Goal: Task Accomplishment & Management: Complete application form

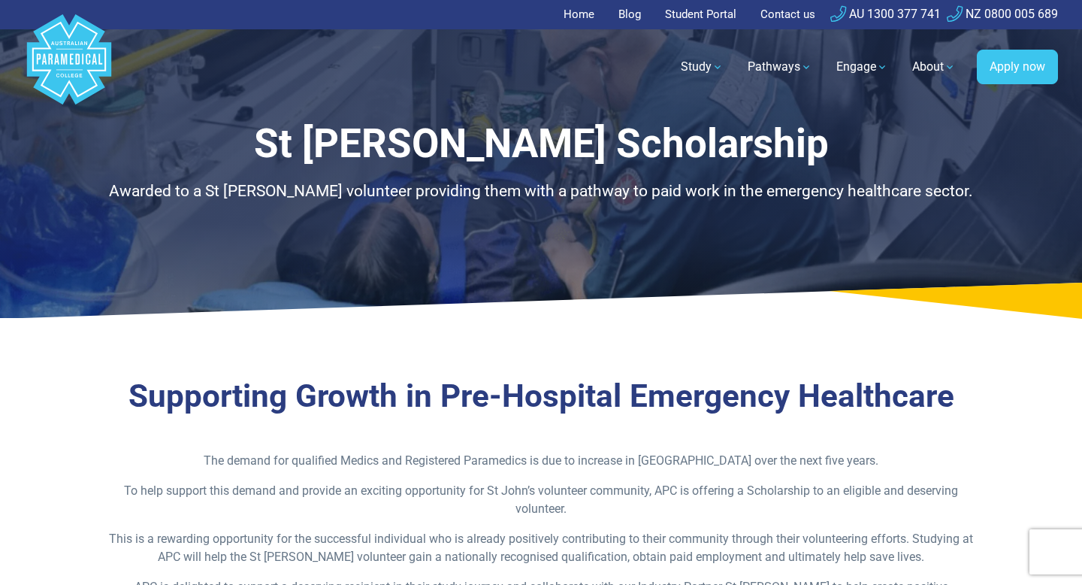
click at [563, 17] on link "Home" at bounding box center [583, 14] width 40 height 29
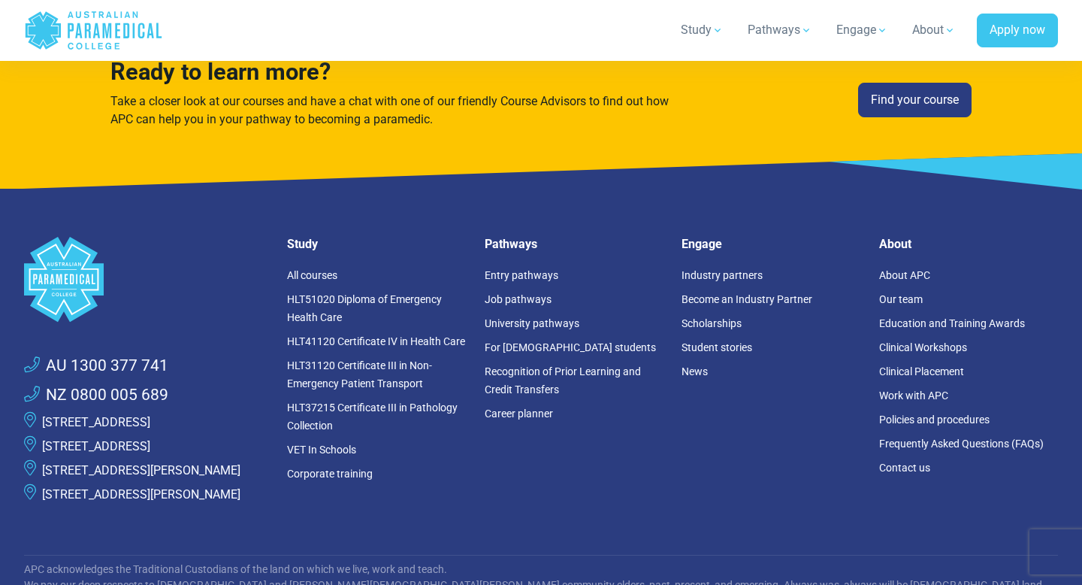
scroll to position [4009, 0]
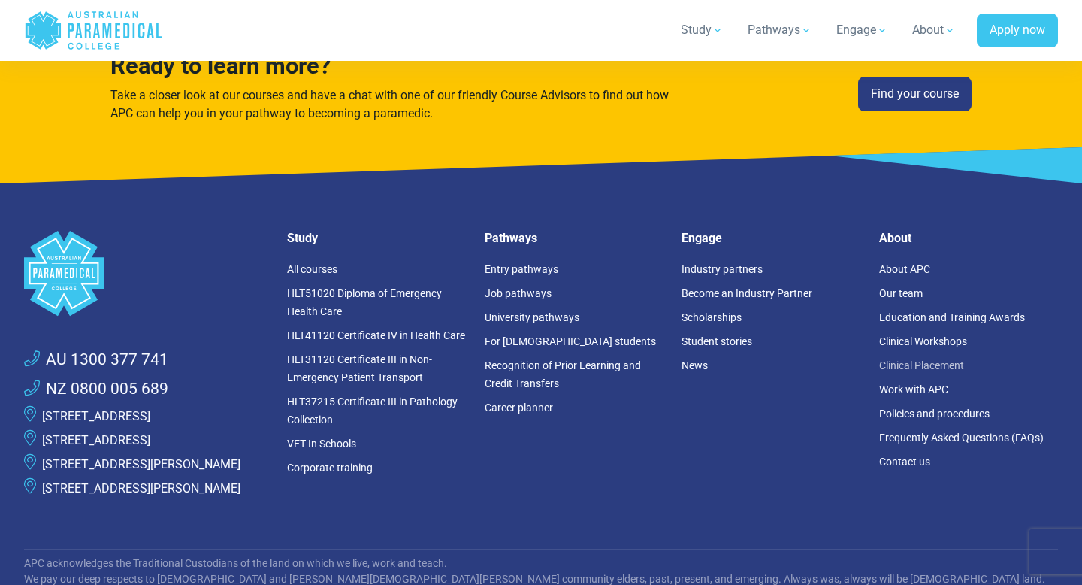
click at [919, 362] on link "Clinical Placement" at bounding box center [921, 365] width 85 height 12
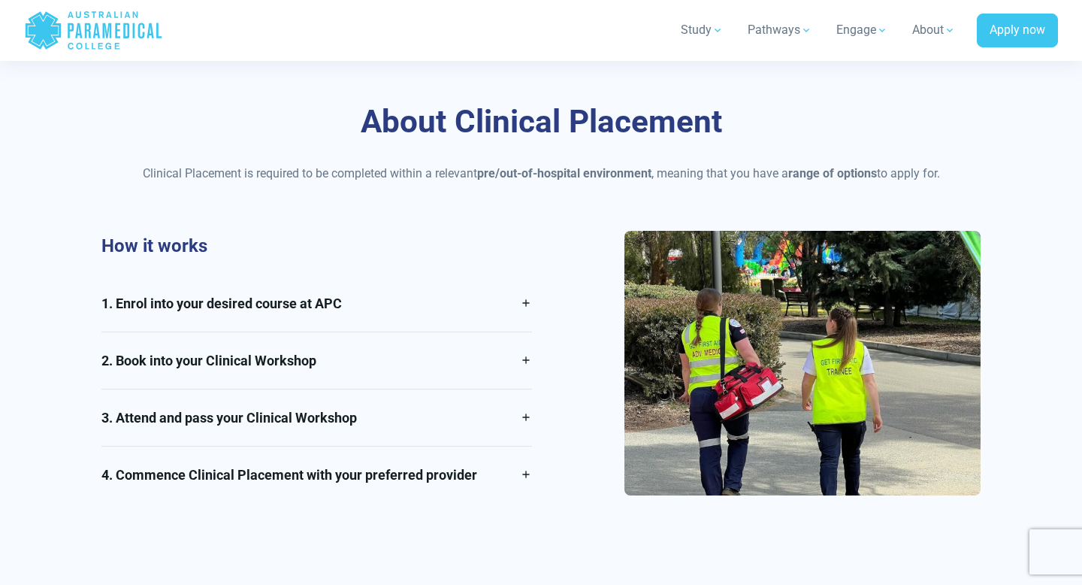
scroll to position [961, 0]
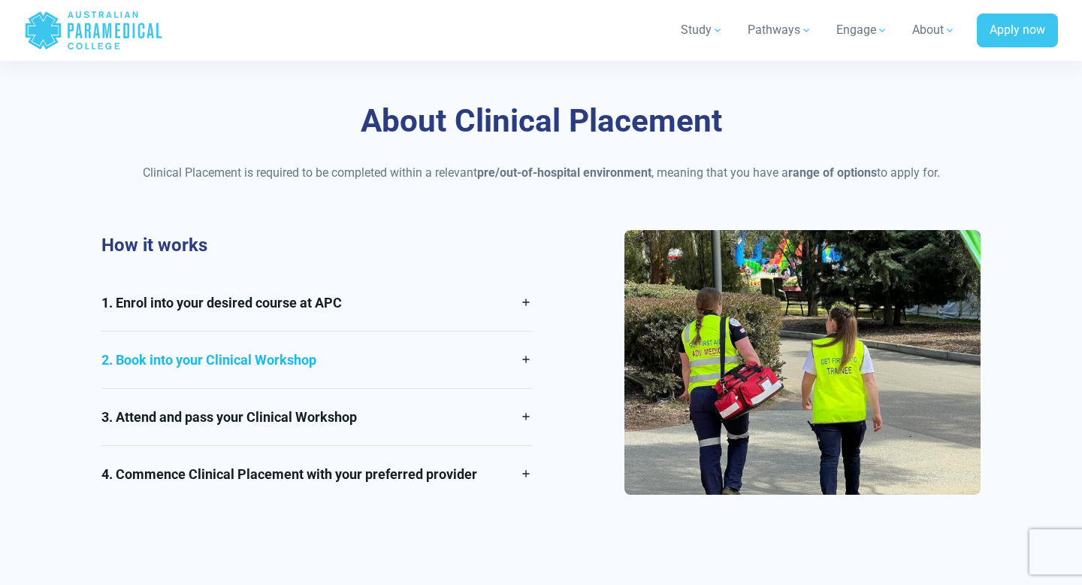
click at [416, 343] on link "2. Book into your Clinical Workshop" at bounding box center [316, 359] width 431 height 56
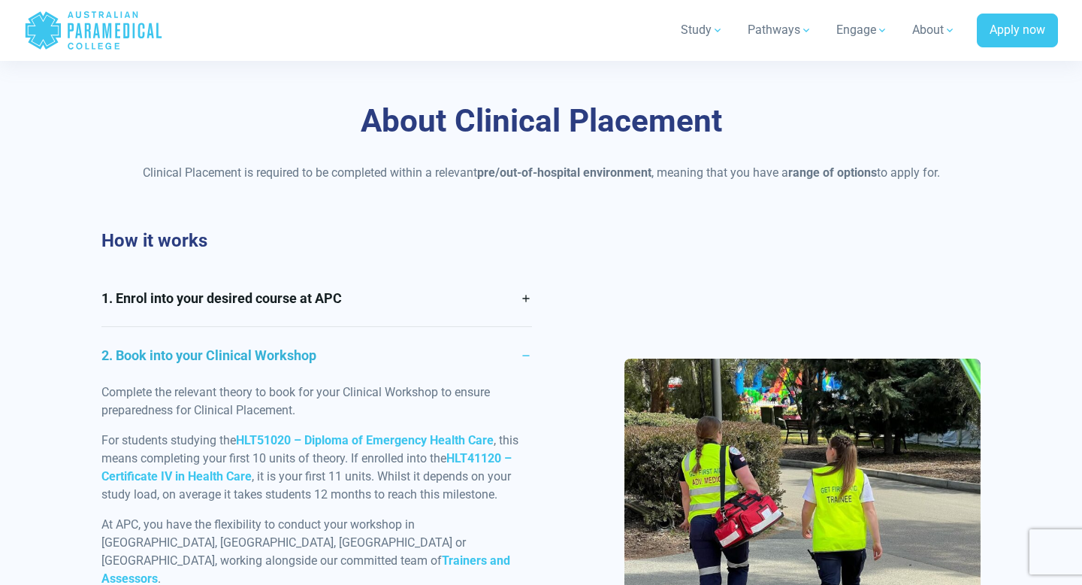
click at [416, 343] on link "2. Book into your Clinical Workshop" at bounding box center [316, 355] width 431 height 56
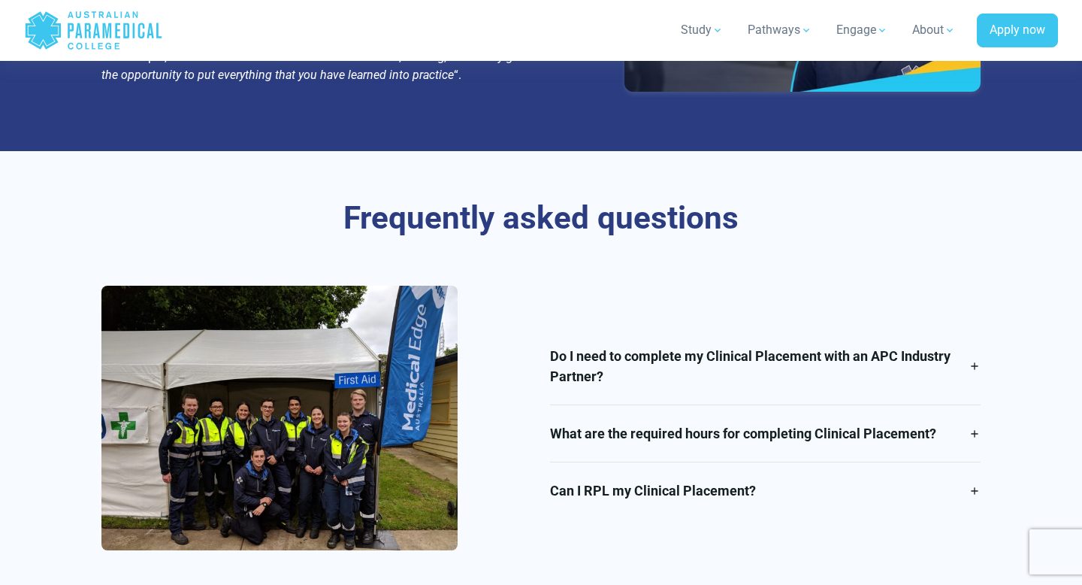
scroll to position [2358, 0]
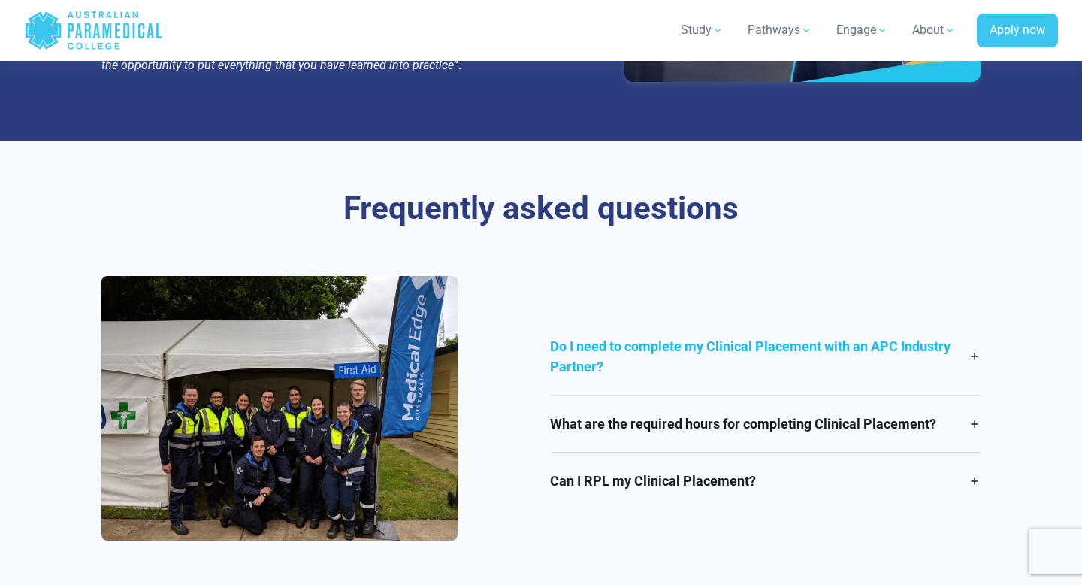
click at [615, 318] on link "Do I need to complete my Clinical Placement with an APC Industry Partner?" at bounding box center [765, 356] width 431 height 77
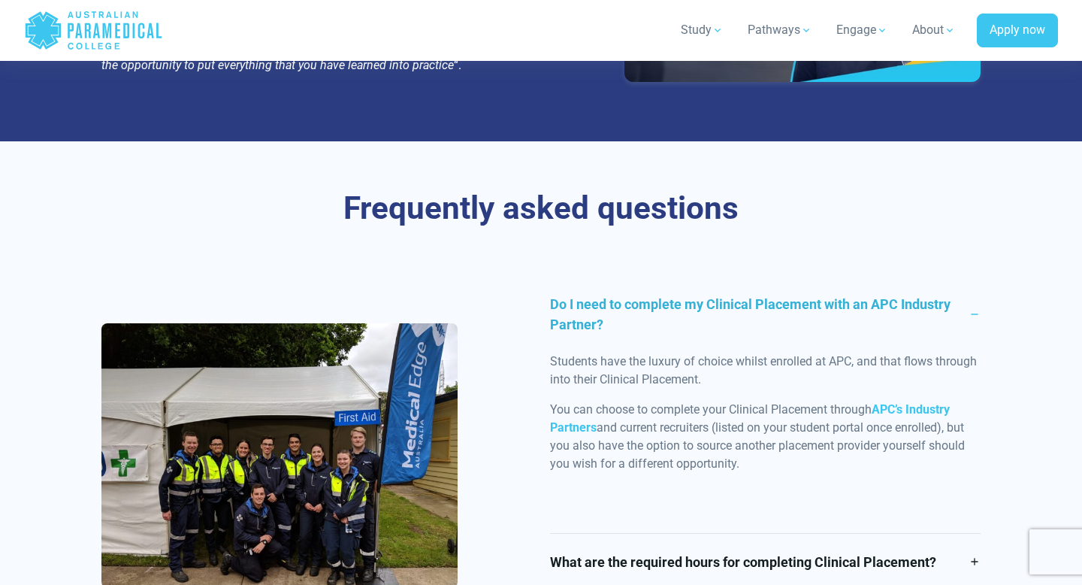
click at [612, 289] on link "Do I need to complete my Clinical Placement with an APC Industry Partner?" at bounding box center [765, 314] width 431 height 77
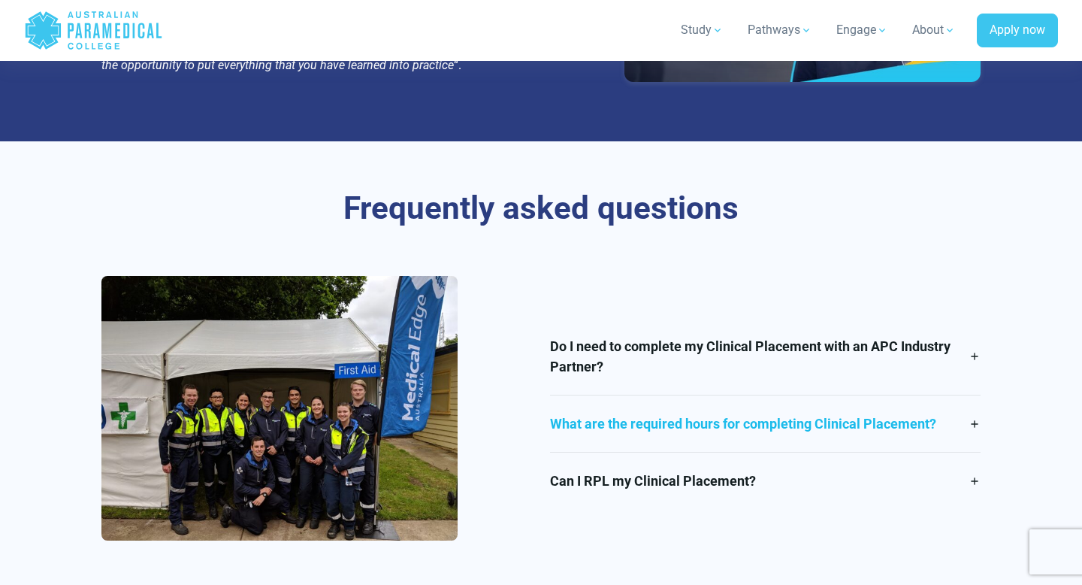
click at [606, 421] on link "What are the required hours for completing Clinical Placement?" at bounding box center [765, 423] width 431 height 56
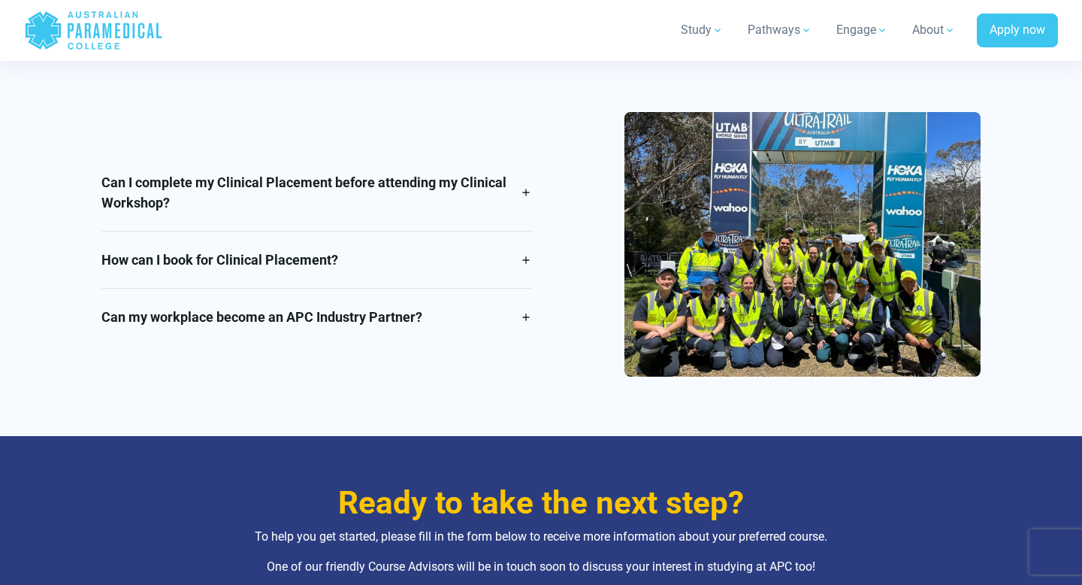
scroll to position [2942, 0]
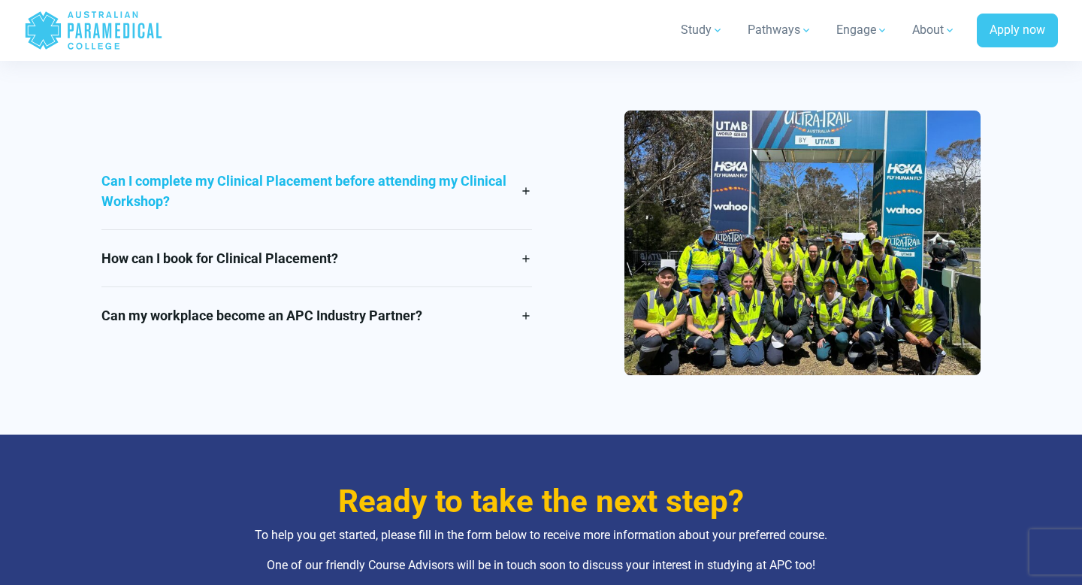
click at [421, 173] on link "Can I complete my Clinical Placement before attending my Clinical Workshop?" at bounding box center [316, 191] width 431 height 77
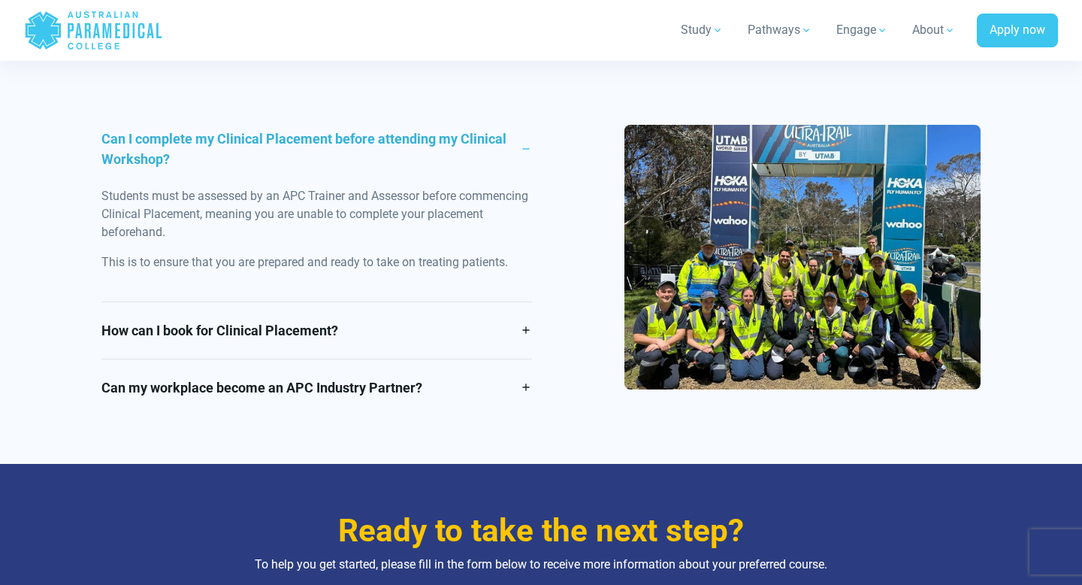
click at [404, 127] on link "Can I complete my Clinical Placement before attending my Clinical Workshop?" at bounding box center [316, 148] width 431 height 77
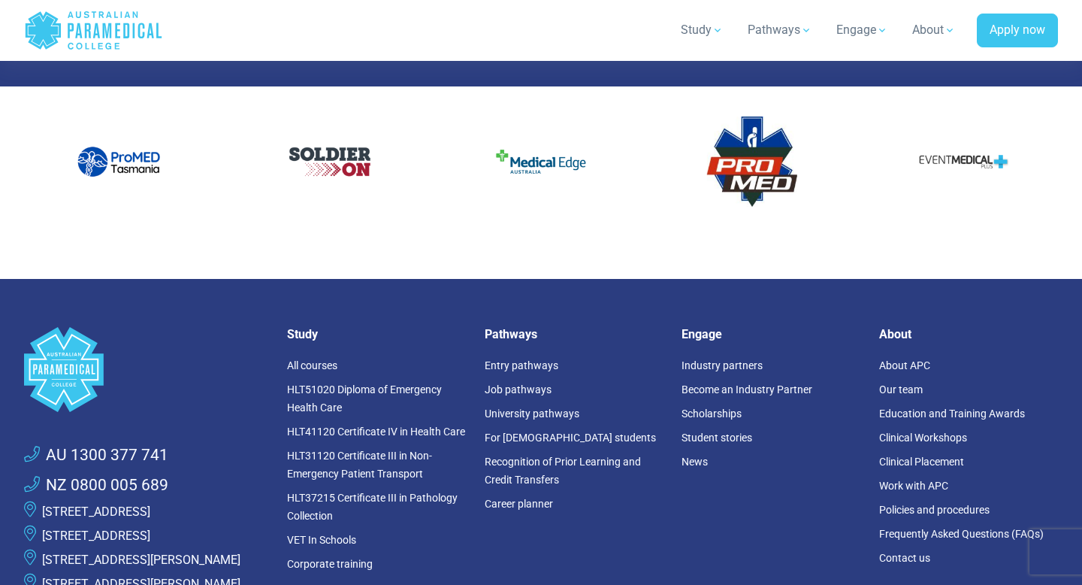
scroll to position [3952, 0]
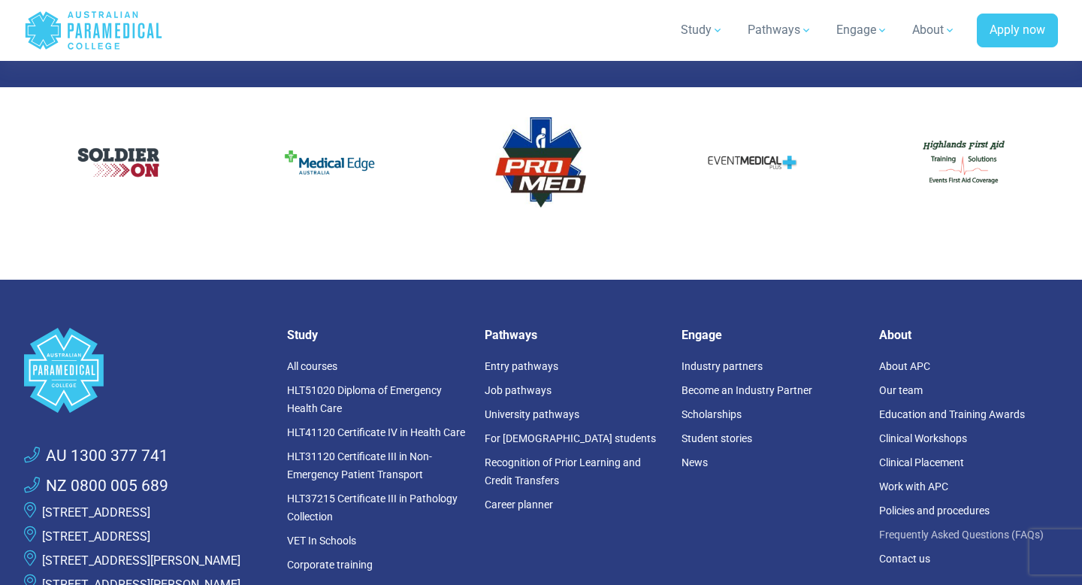
click at [912, 528] on link "Frequently Asked Questions (FAQs)" at bounding box center [961, 534] width 165 height 12
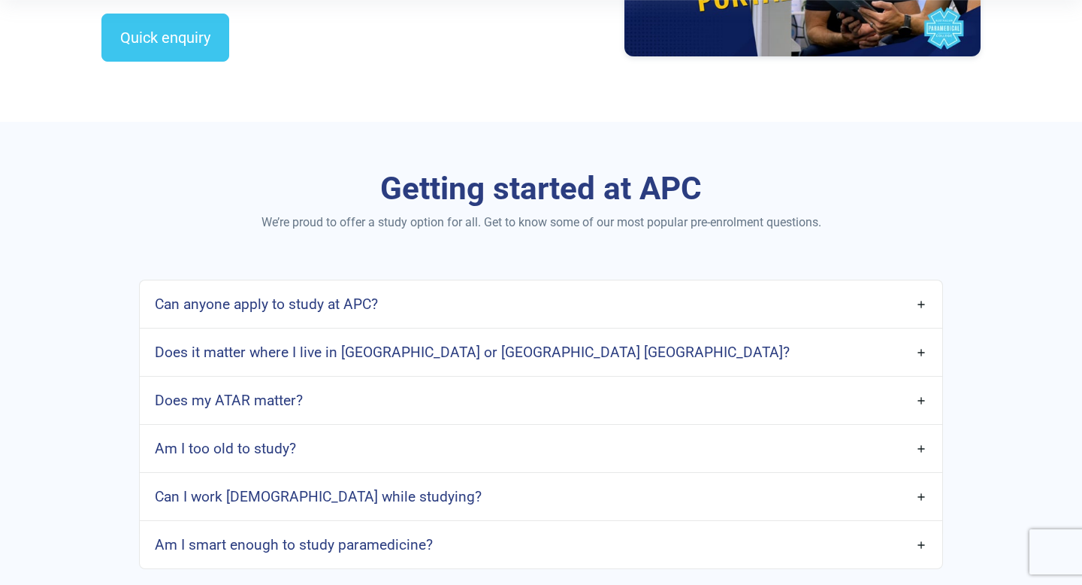
scroll to position [617, 0]
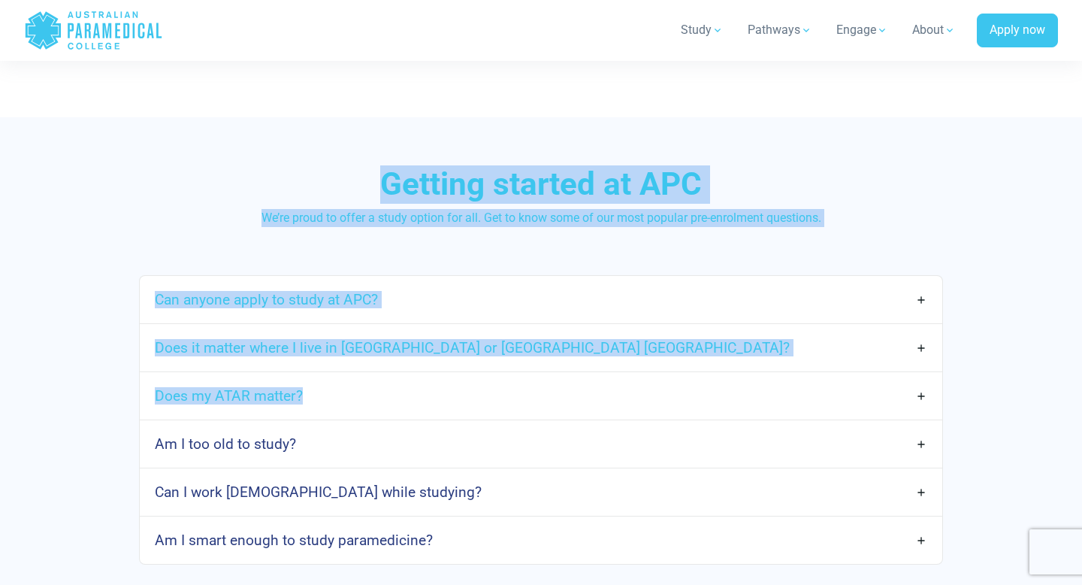
drag, startPoint x: 693, startPoint y: 410, endPoint x: 826, endPoint y: 150, distance: 292.0
click at [826, 150] on div "Getting started at APC We’re proud to offer a study option for all. Get to know…" at bounding box center [541, 365] width 1052 height 496
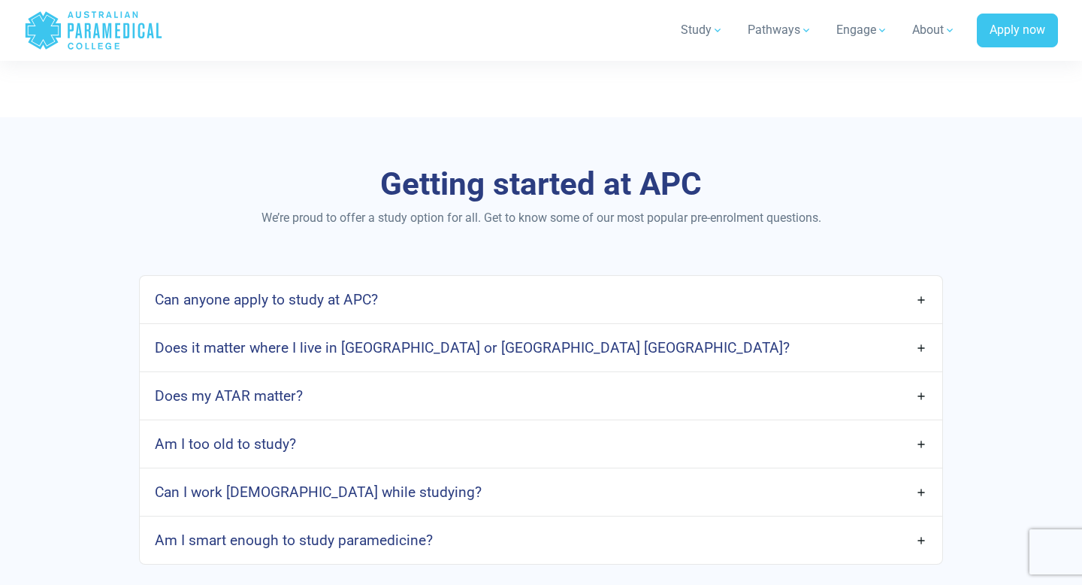
click at [903, 150] on div "Getting started at APC We’re proud to offer a study option for all. Get to know…" at bounding box center [541, 365] width 1052 height 496
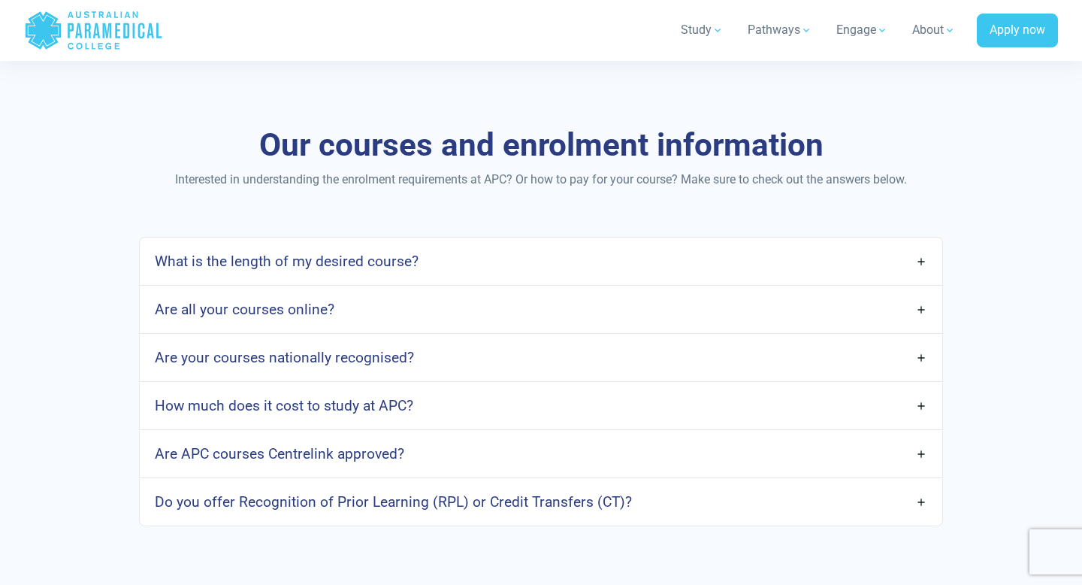
scroll to position [1163, 0]
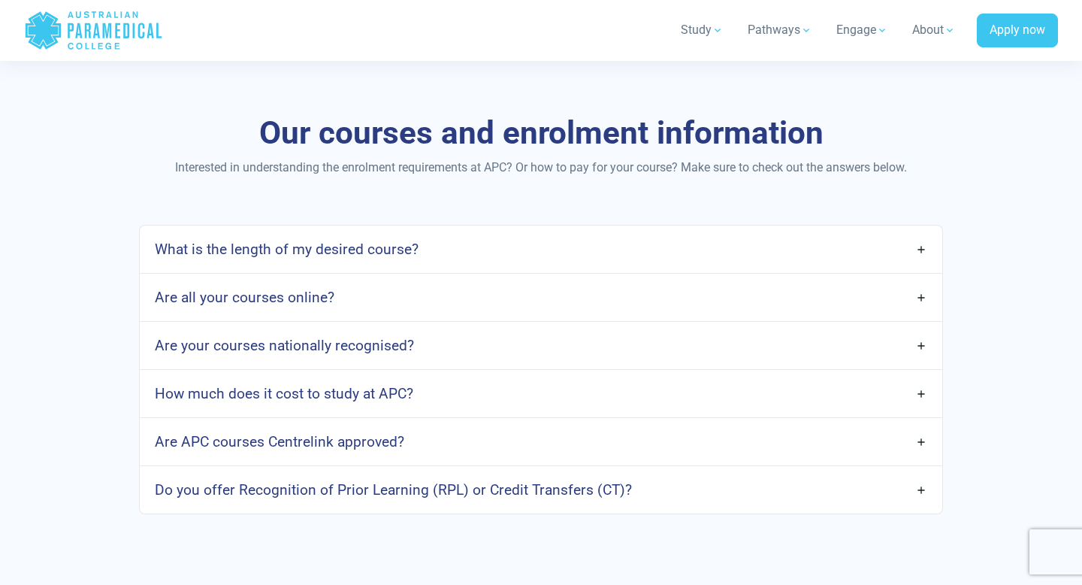
click at [454, 303] on link "Are all your courses online?" at bounding box center [541, 296] width 802 height 35
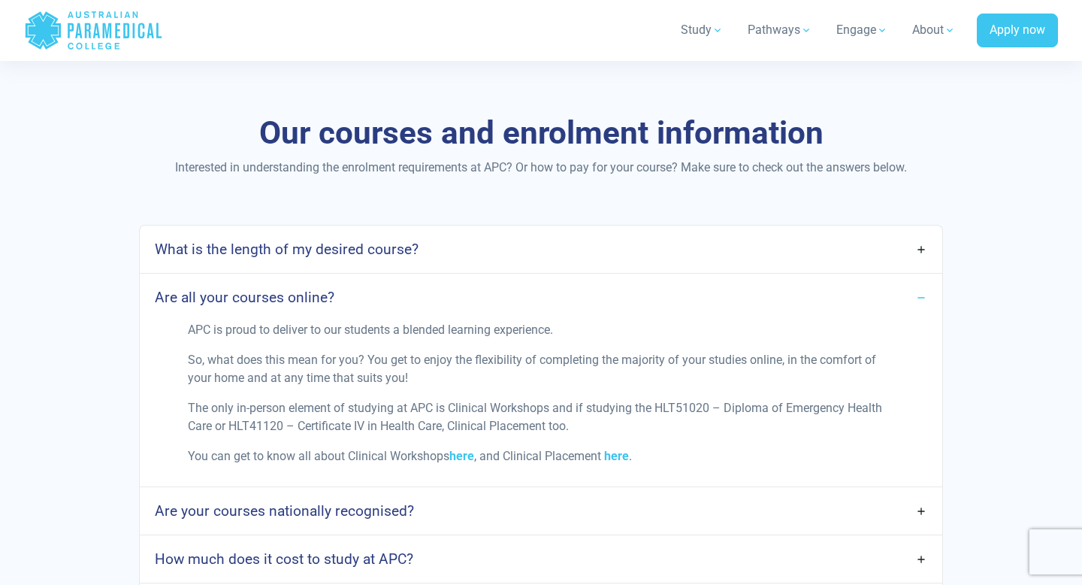
click at [454, 302] on link "Are all your courses online?" at bounding box center [541, 296] width 802 height 35
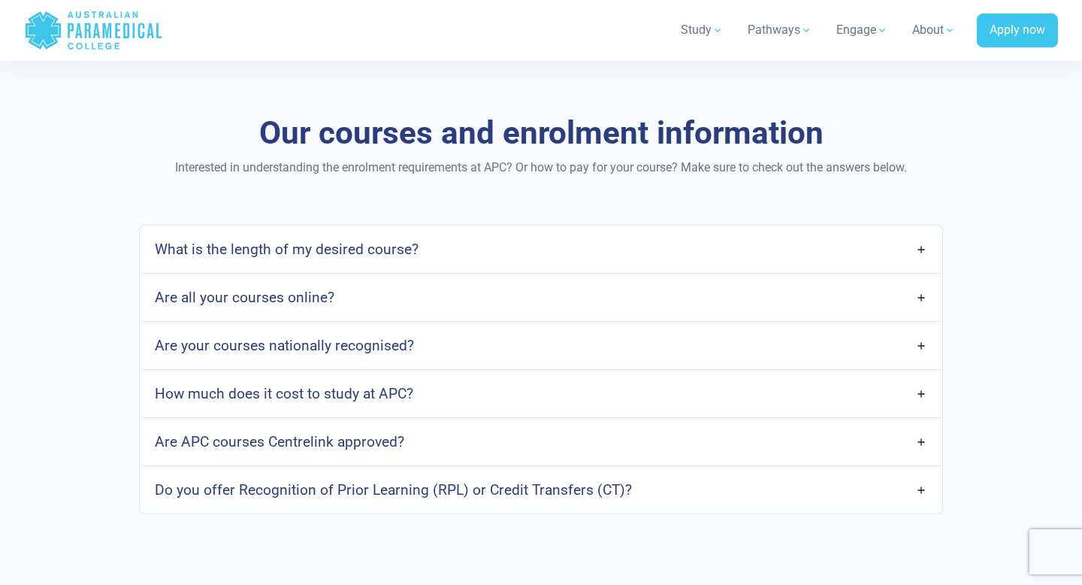
click at [479, 383] on link "How much does it cost to study at APC?" at bounding box center [541, 393] width 802 height 35
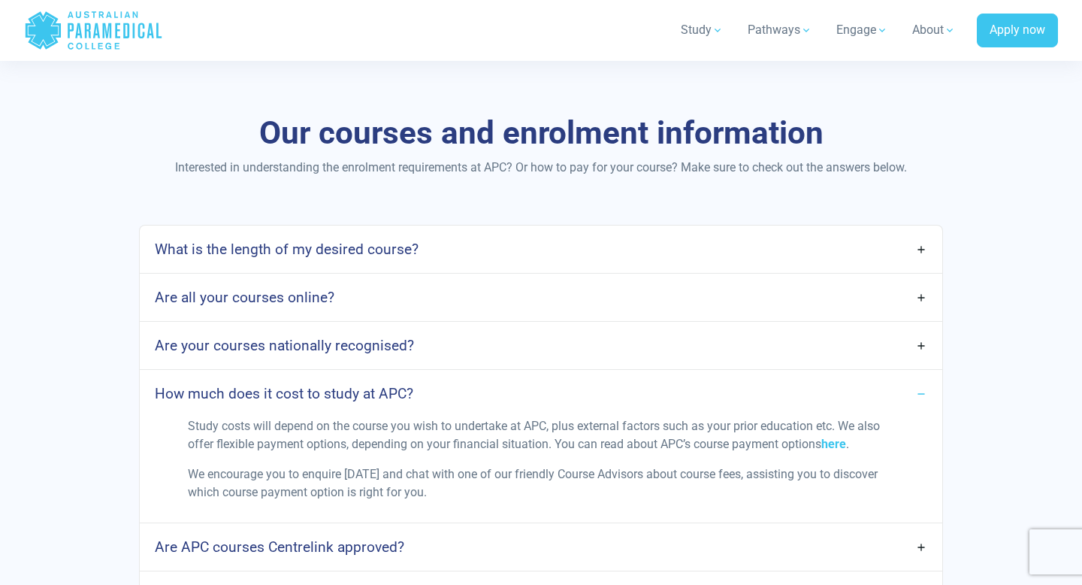
click at [480, 556] on link "Are APC courses Centrelink approved?" at bounding box center [541, 546] width 802 height 35
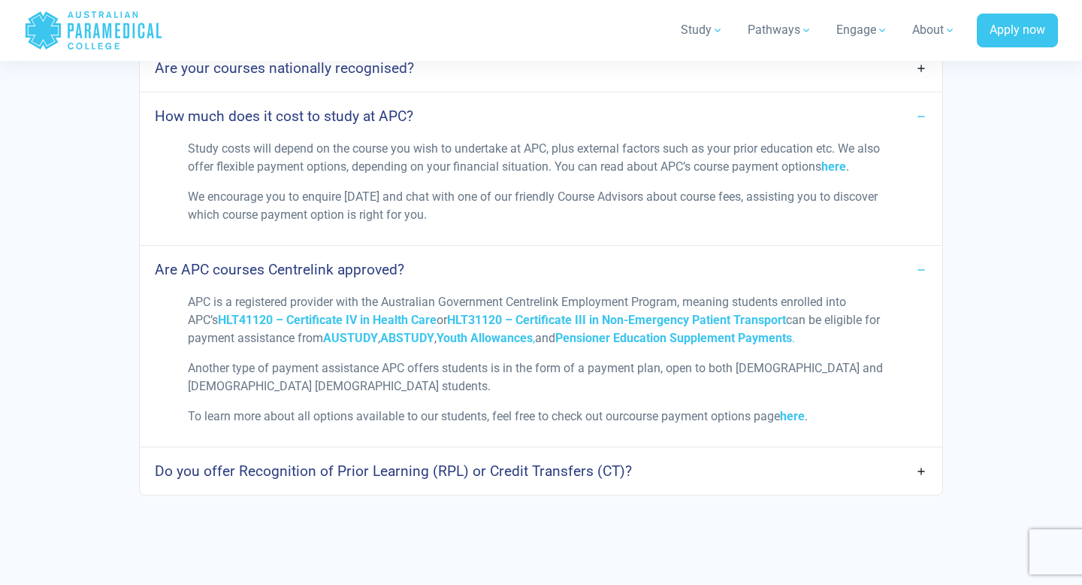
scroll to position [1467, 0]
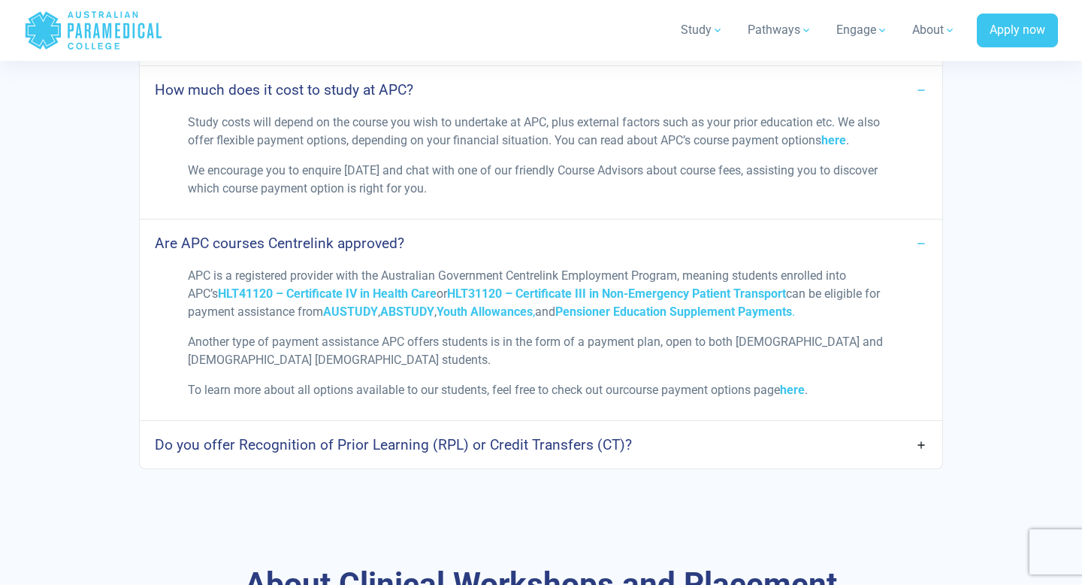
click at [466, 441] on h4 "Do you offer Recognition of Prior Learning (RPL) or Credit Transfers (CT)?" at bounding box center [393, 444] width 477 height 17
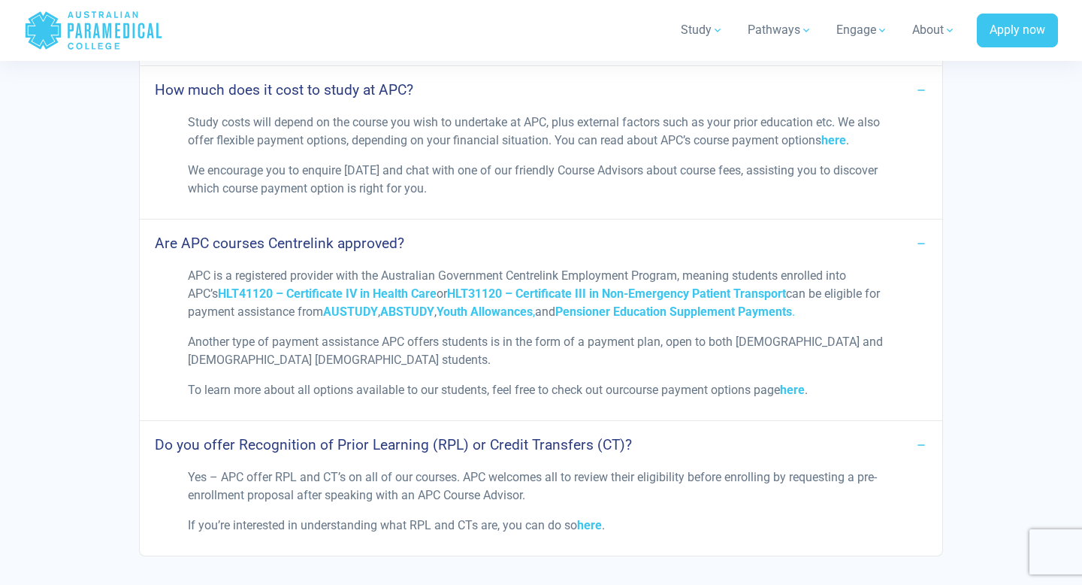
scroll to position [1476, 0]
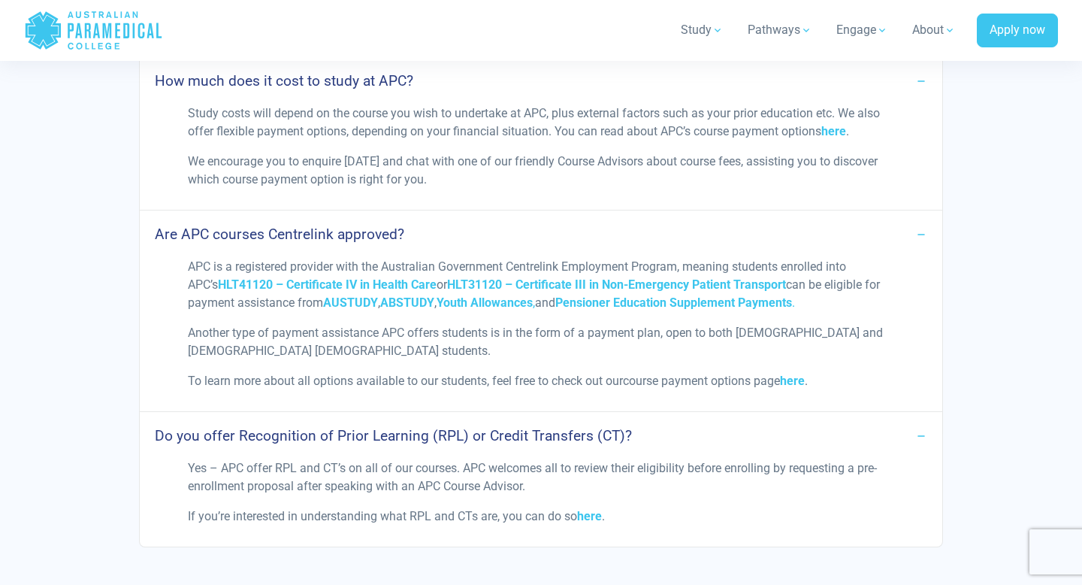
click at [466, 440] on h4 "Do you offer Recognition of Prior Learning (RPL) or Credit Transfers (CT)?" at bounding box center [393, 435] width 477 height 17
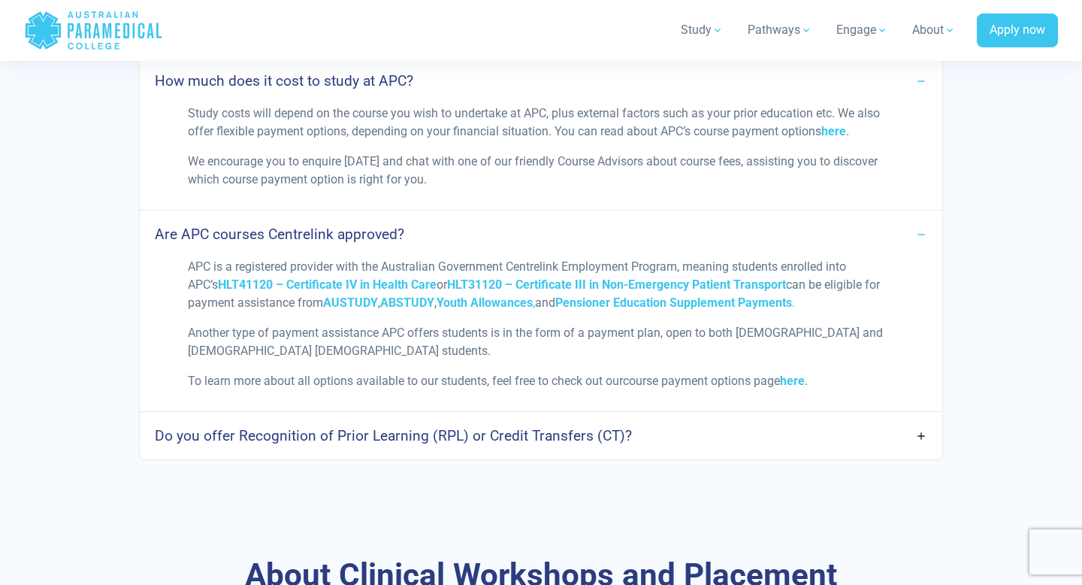
click at [466, 440] on h4 "Do you offer Recognition of Prior Learning (RPL) or Credit Transfers (CT)?" at bounding box center [393, 435] width 477 height 17
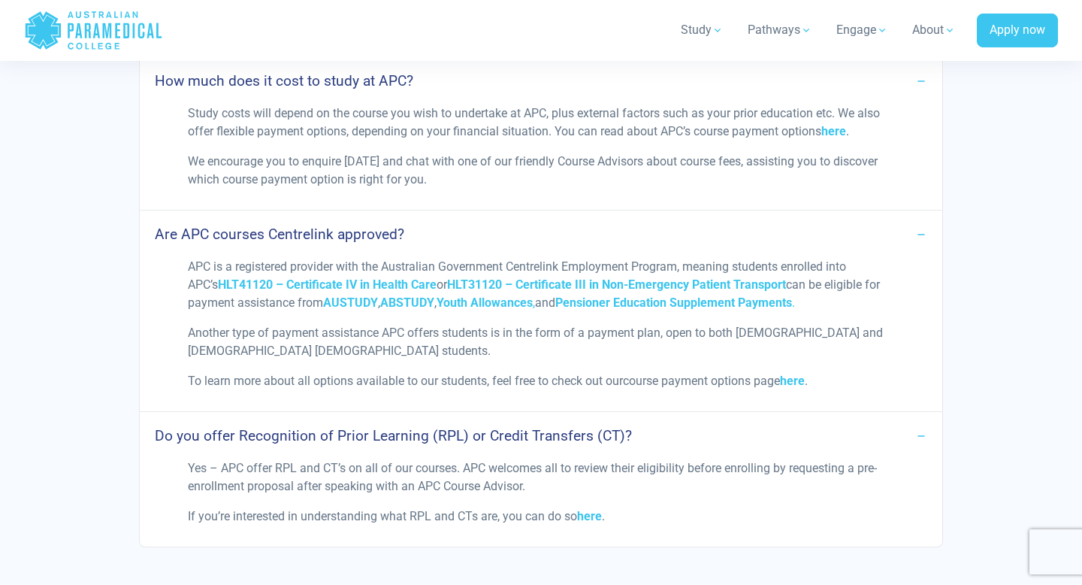
click at [466, 440] on h4 "Do you offer Recognition of Prior Learning (RPL) or Credit Transfers (CT)?" at bounding box center [393, 435] width 477 height 17
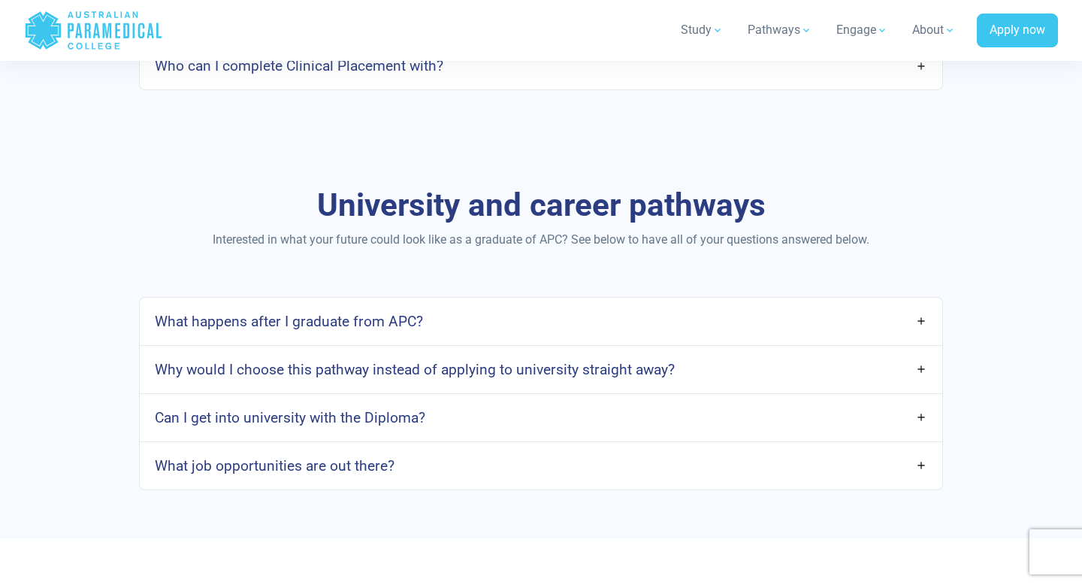
scroll to position [2264, 0]
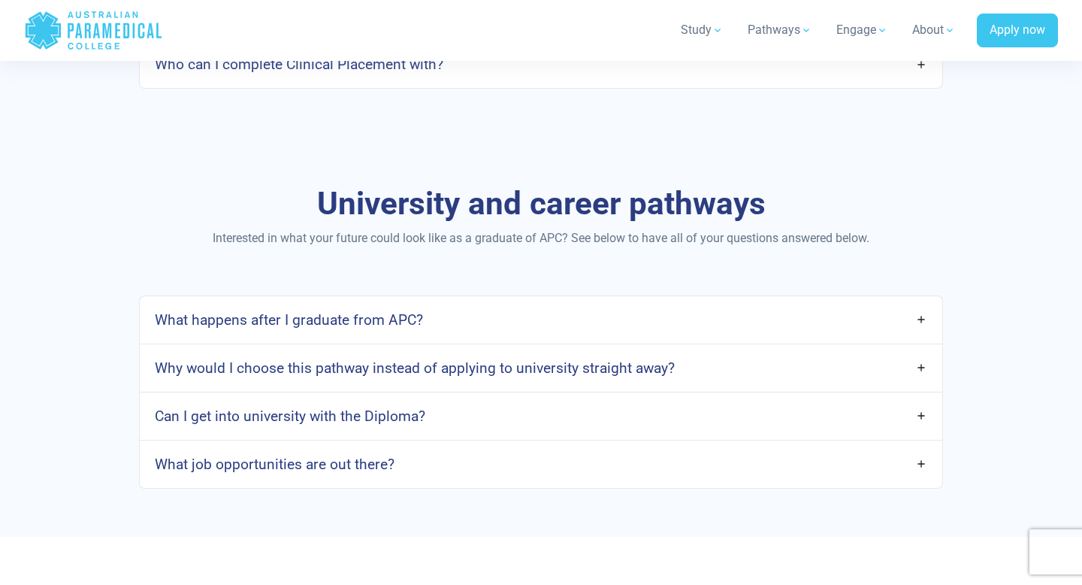
click at [429, 322] on link "What happens after I graduate from APC?" at bounding box center [541, 319] width 802 height 35
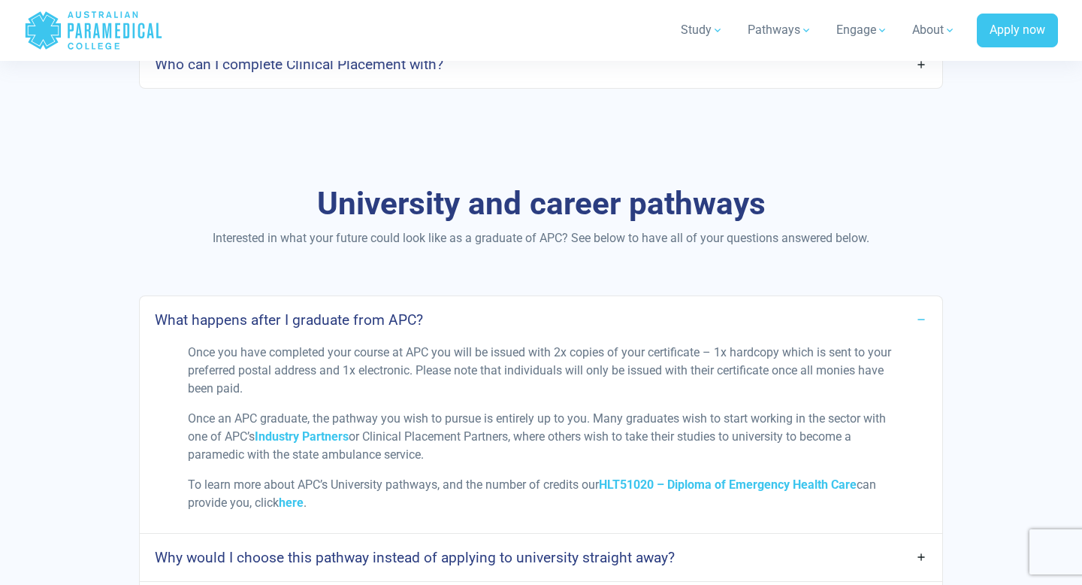
click at [430, 325] on link "What happens after I graduate from APC?" at bounding box center [541, 319] width 802 height 35
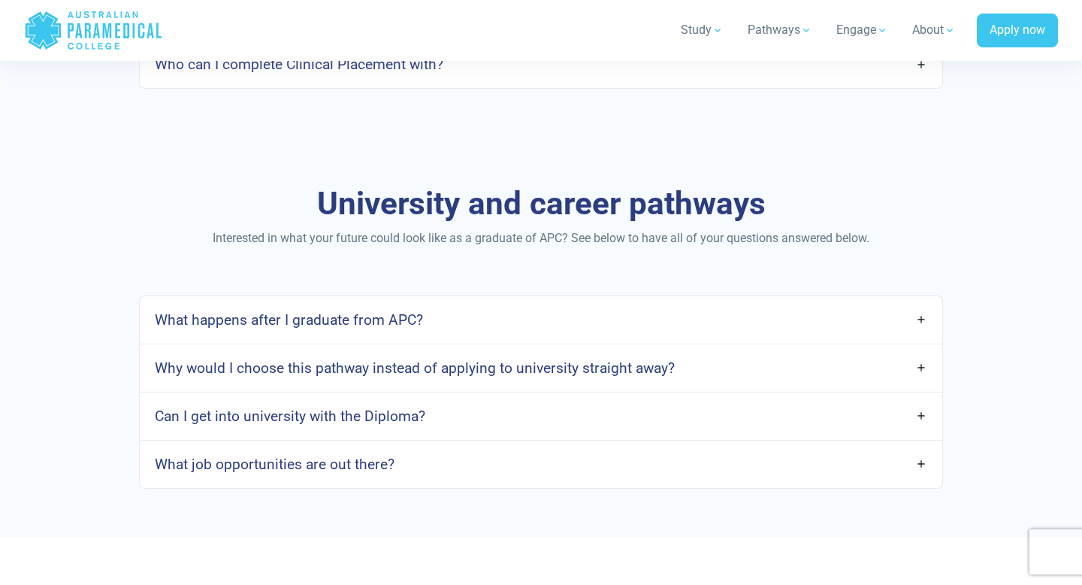
click at [431, 421] on link "Can I get into university with the Diploma?" at bounding box center [541, 415] width 802 height 35
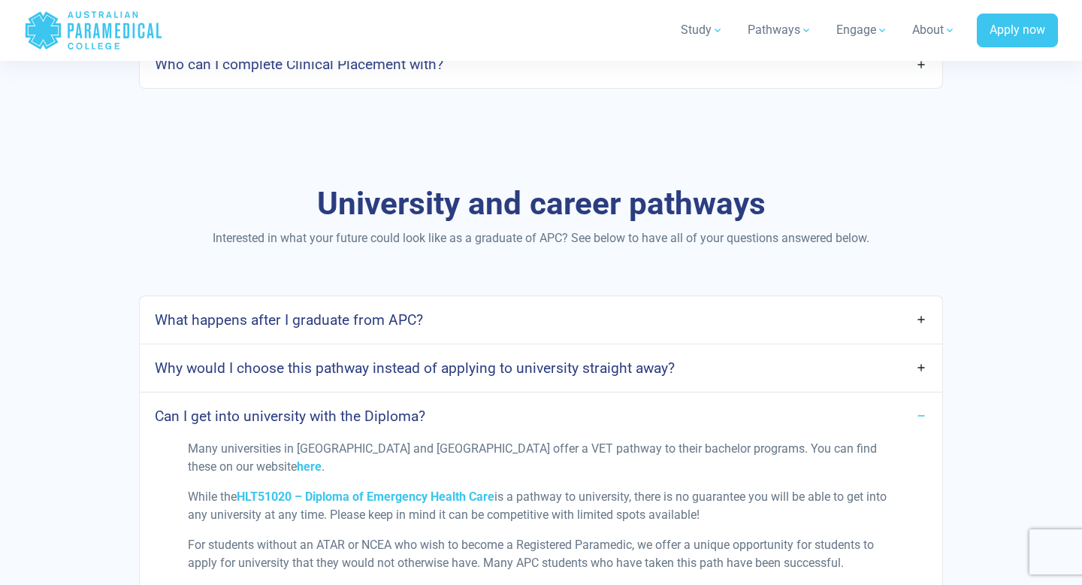
click at [431, 421] on link "Can I get into university with the Diploma?" at bounding box center [541, 415] width 802 height 35
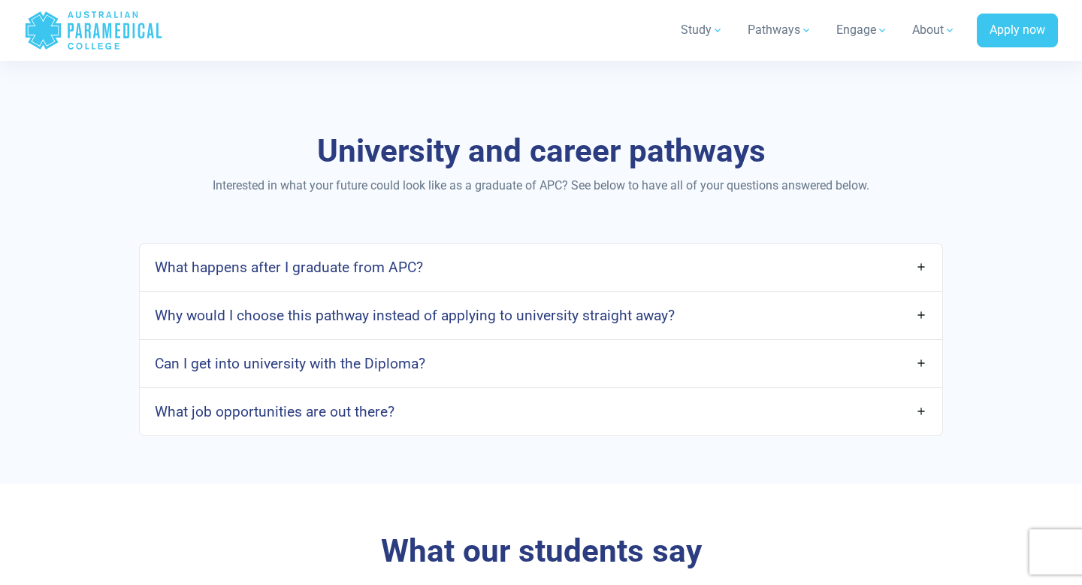
scroll to position [2406, 0]
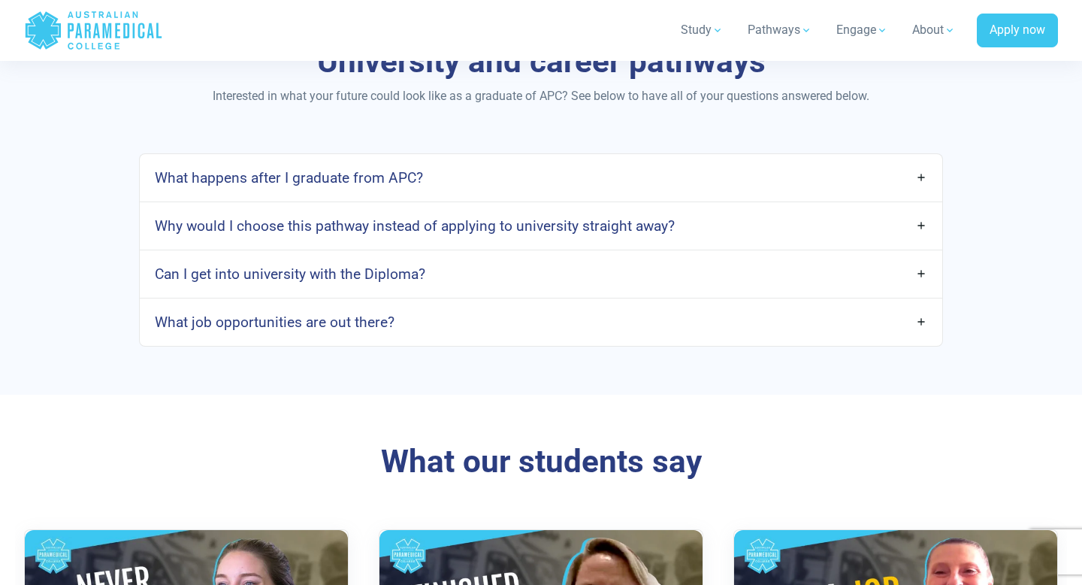
click at [411, 321] on link "What job opportunities are out there?" at bounding box center [541, 321] width 802 height 35
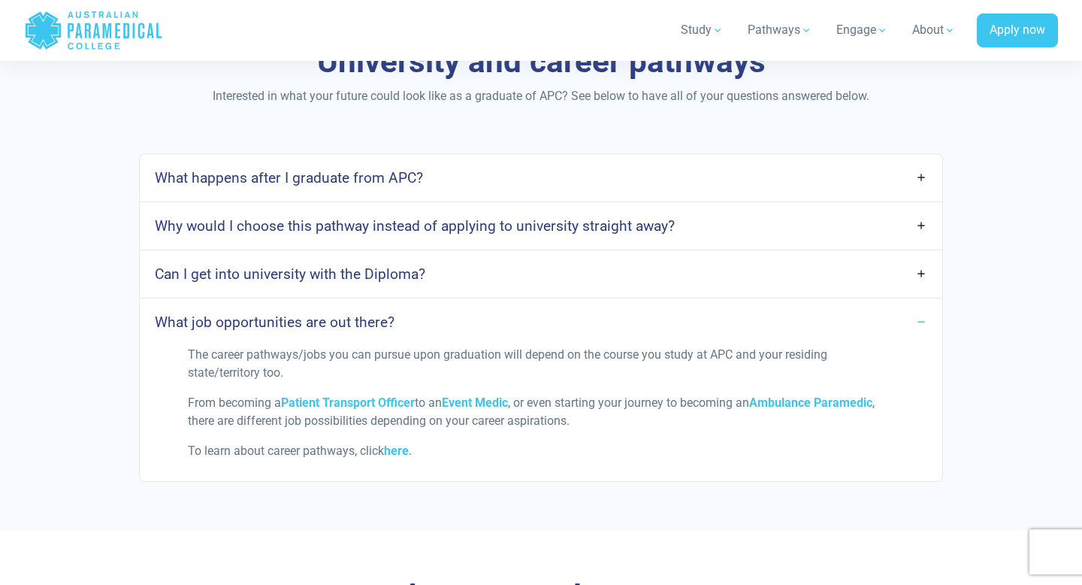
click at [411, 321] on link "What job opportunities are out there?" at bounding box center [541, 321] width 802 height 35
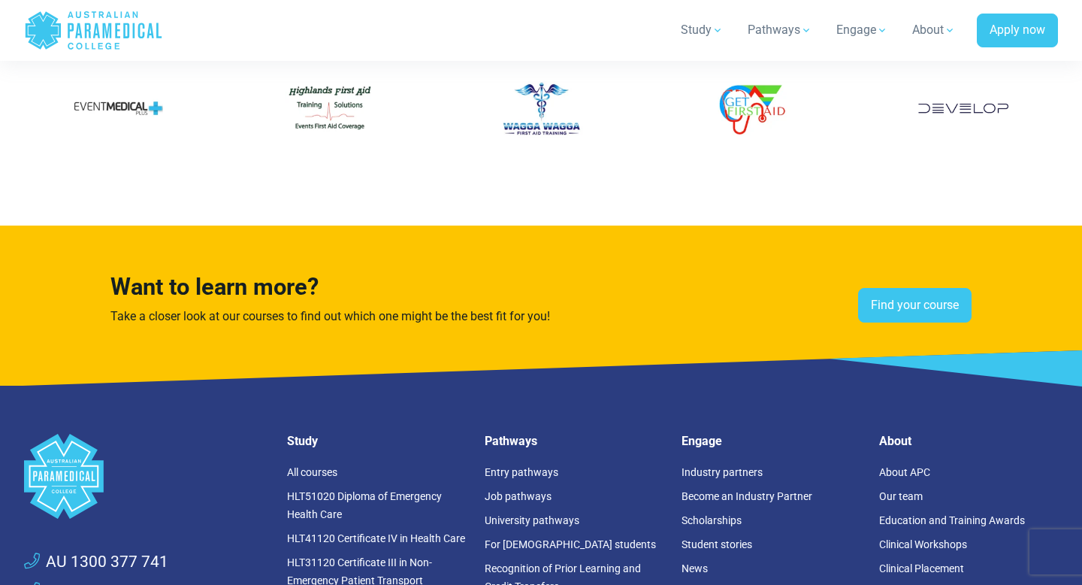
scroll to position [3850, 0]
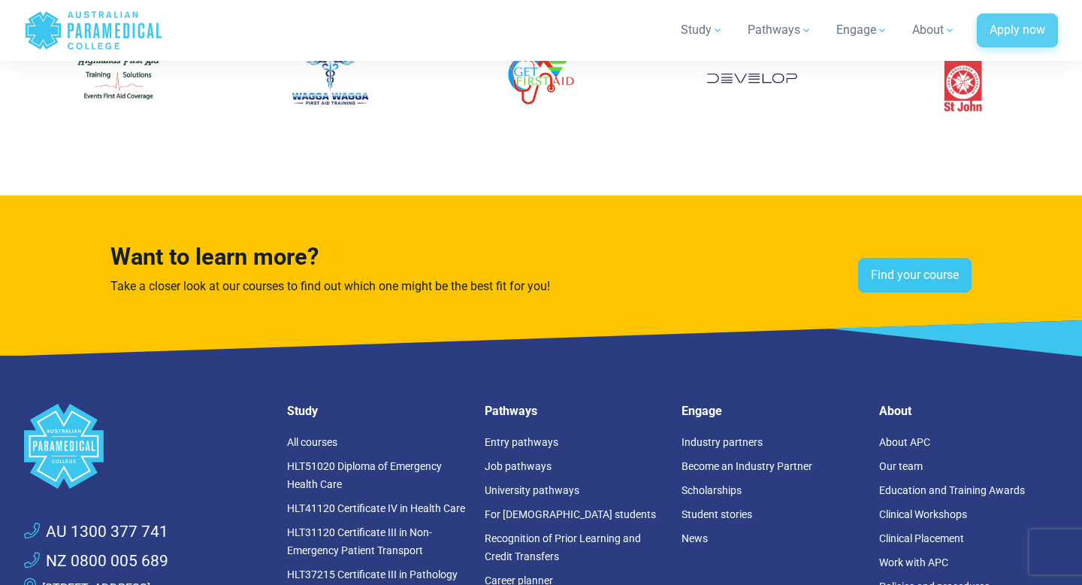
click at [1030, 18] on link "Apply now" at bounding box center [1017, 31] width 81 height 35
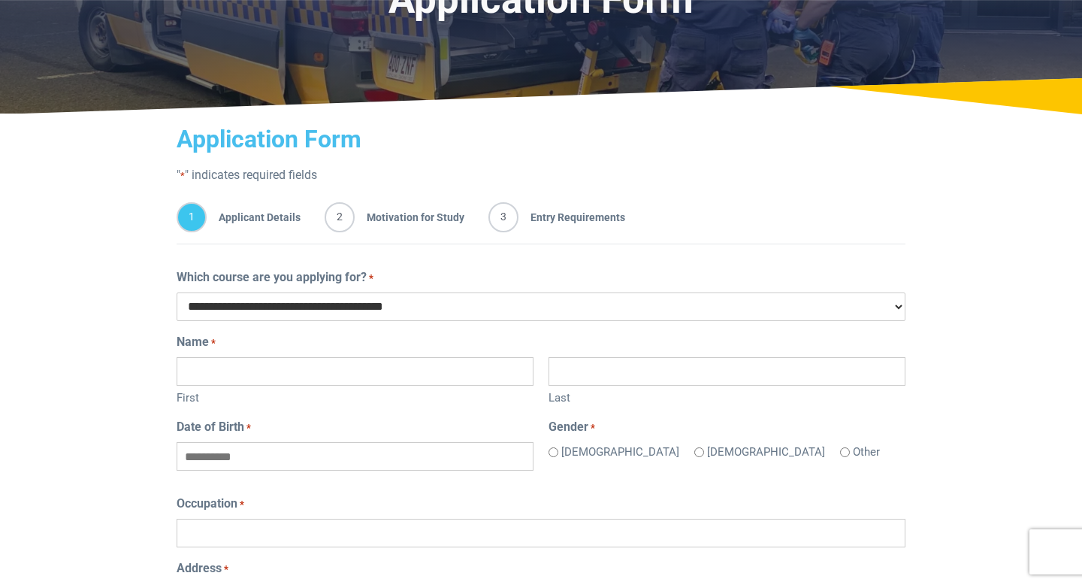
scroll to position [147, 0]
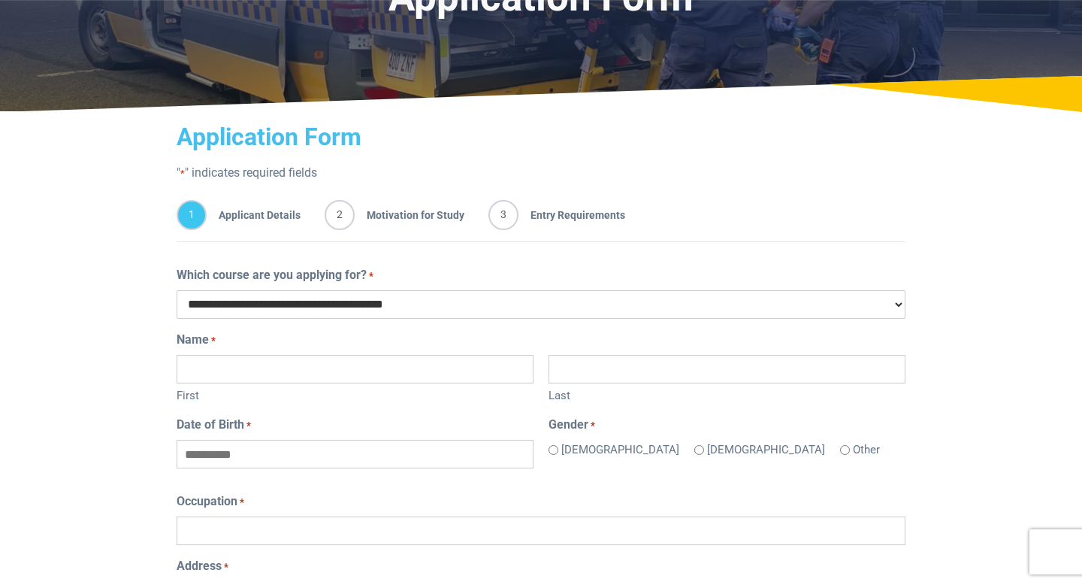
click at [438, 304] on select "**********" at bounding box center [541, 304] width 729 height 29
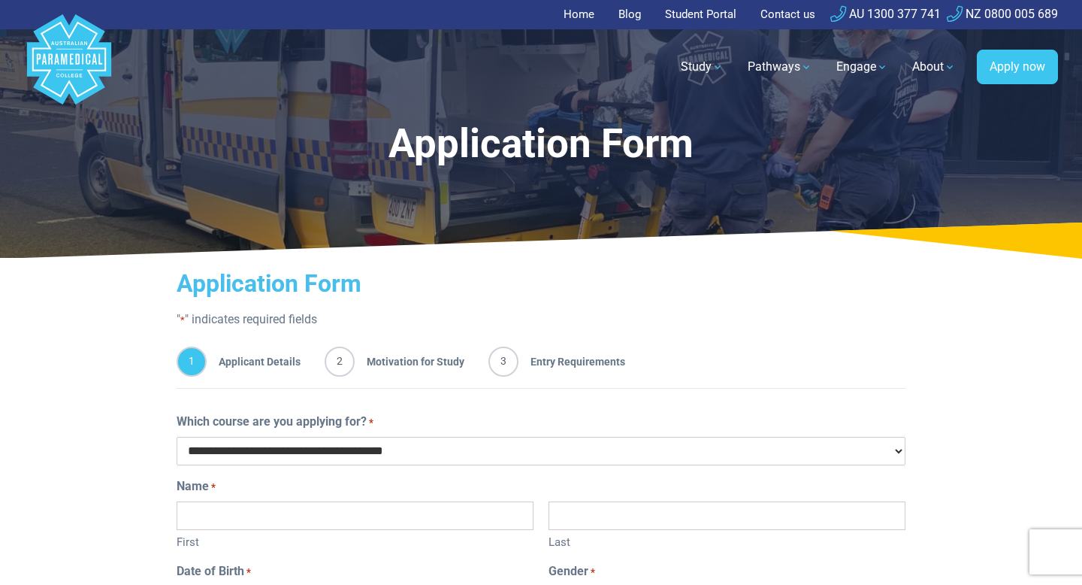
click at [588, 5] on link "Home" at bounding box center [583, 14] width 40 height 29
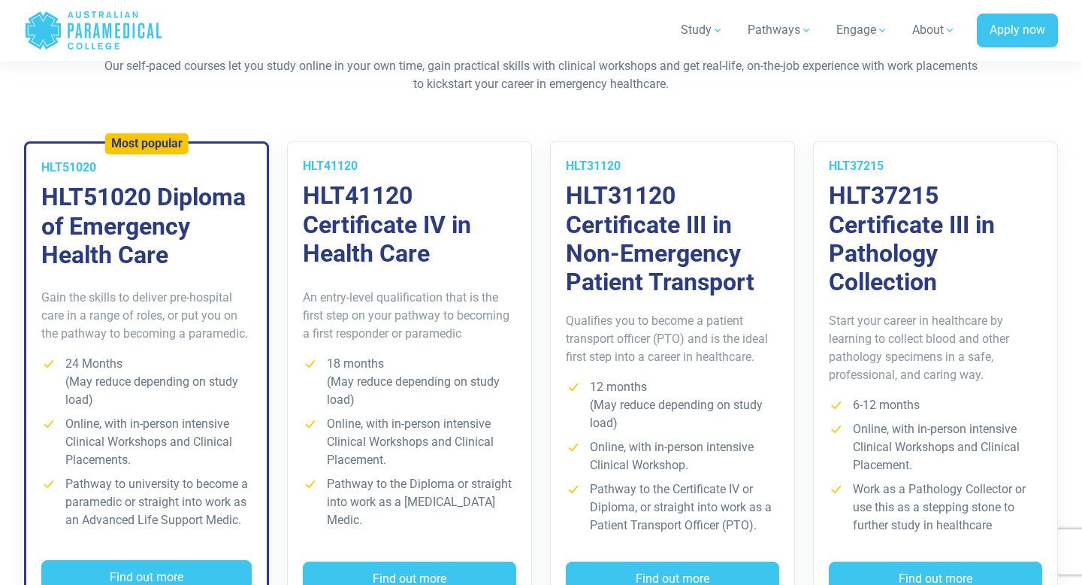
scroll to position [1111, 0]
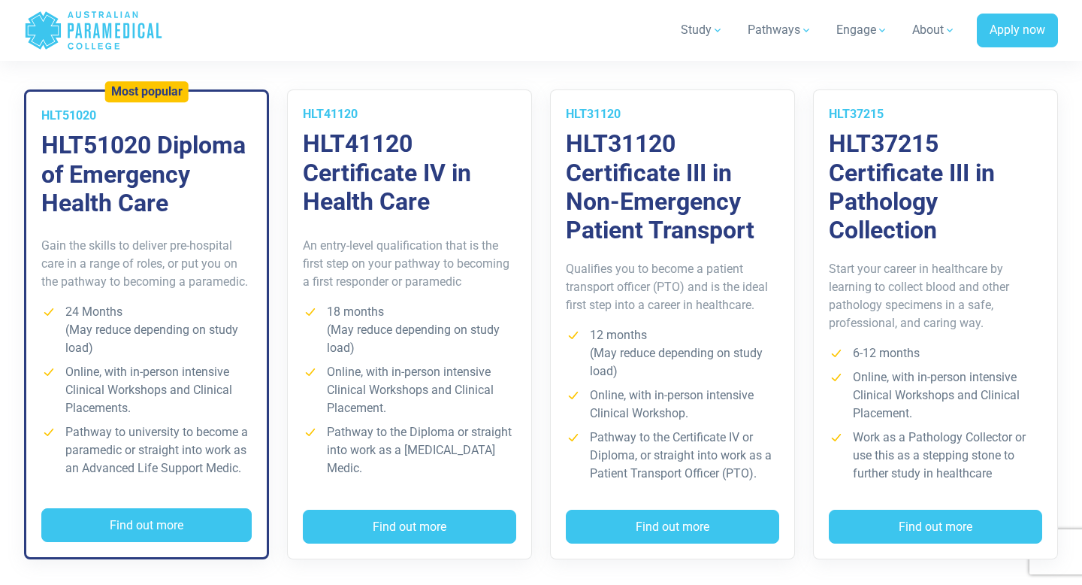
click at [176, 185] on h3 "HLT51020 Diploma of Emergency Health Care" at bounding box center [146, 174] width 210 height 86
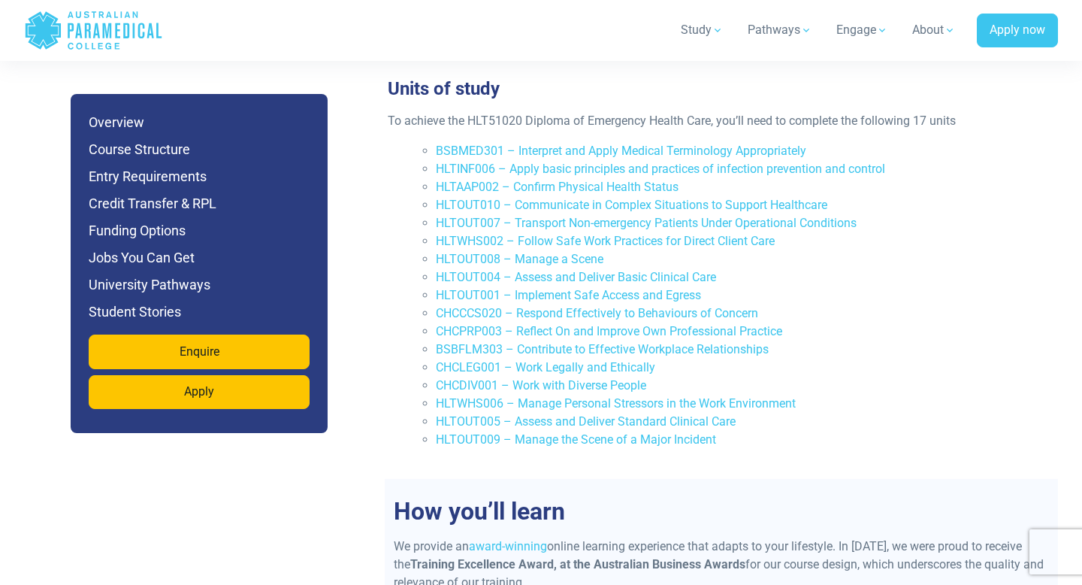
scroll to position [3270, 0]
click at [168, 145] on h6 "Course Structure" at bounding box center [199, 149] width 221 height 21
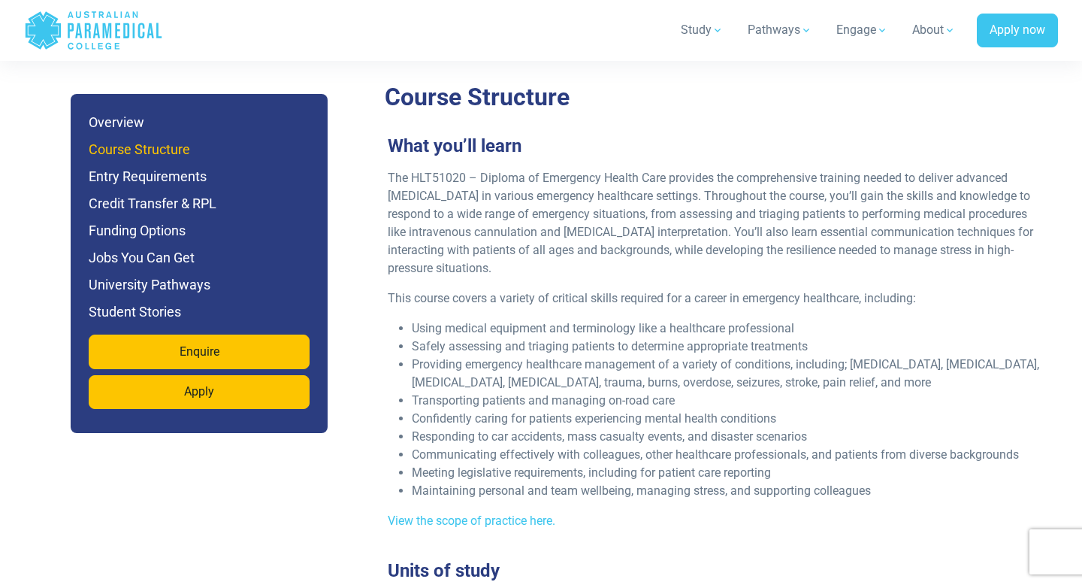
scroll to position [2757, 0]
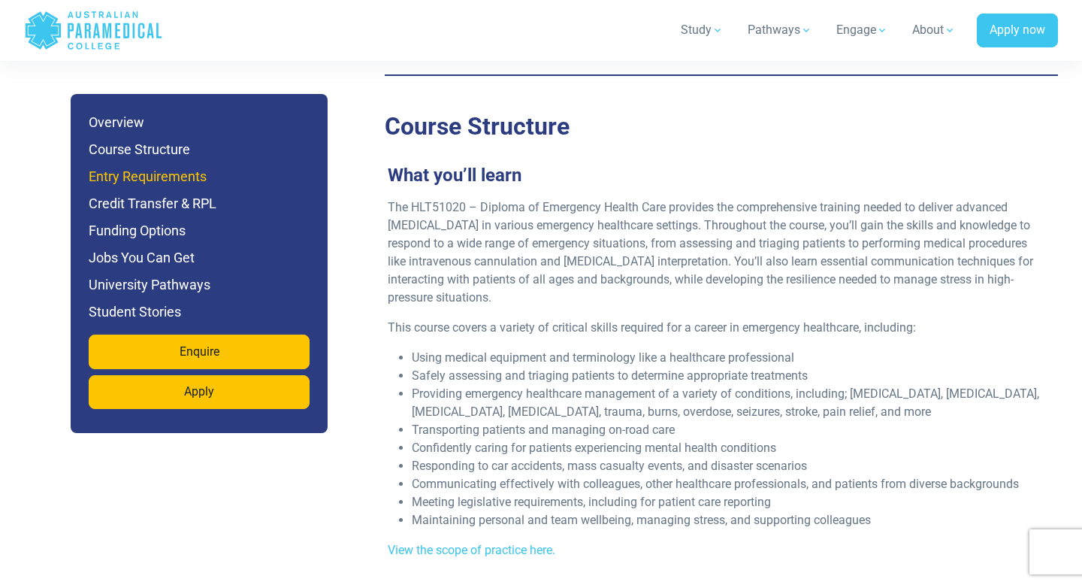
click at [131, 172] on h6 "Entry Requirements" at bounding box center [199, 176] width 221 height 21
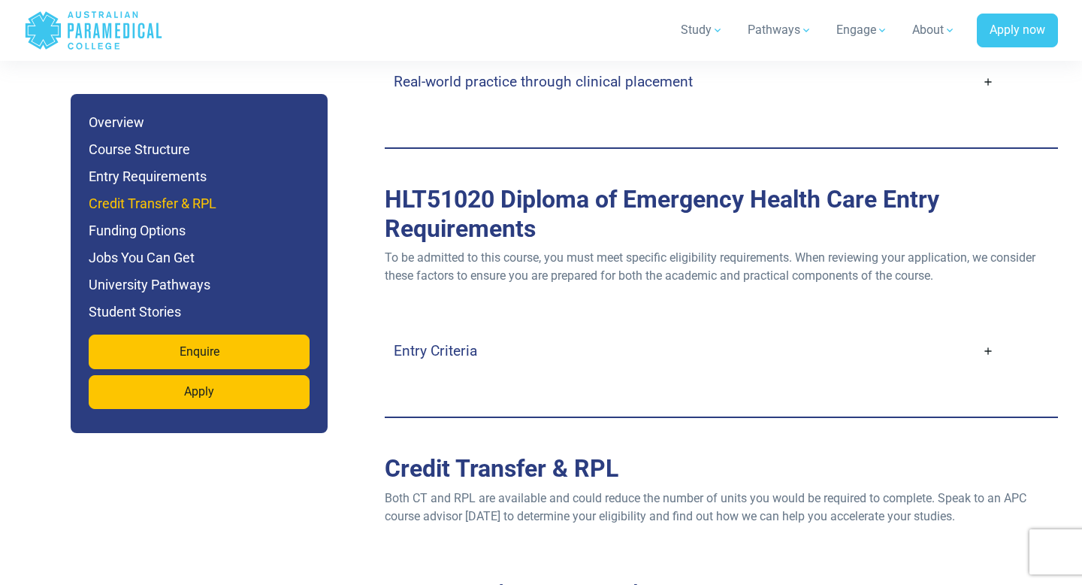
scroll to position [4074, 0]
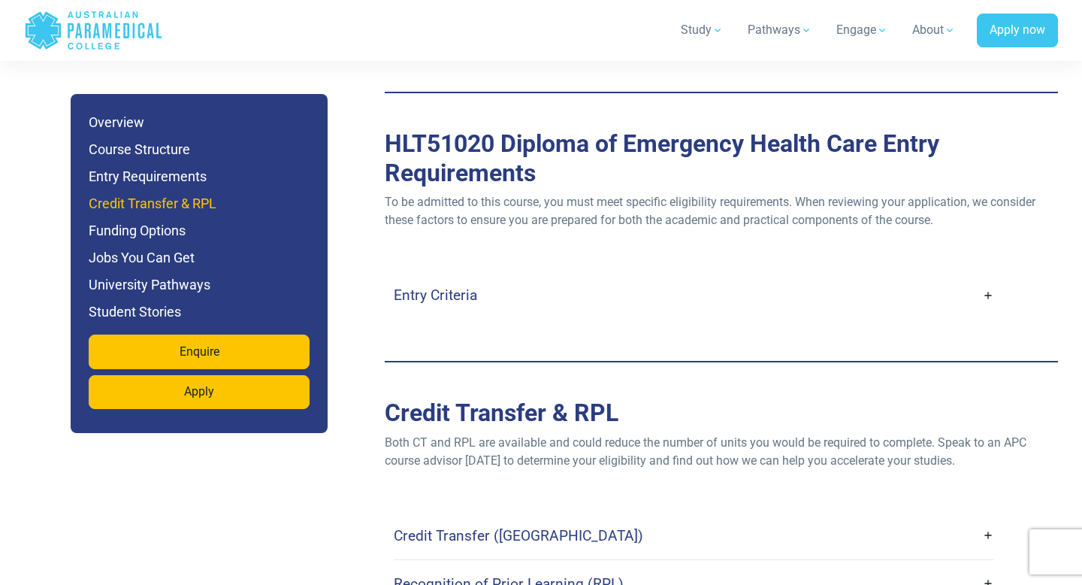
click at [143, 201] on h6 "Credit Transfer & RPL" at bounding box center [199, 203] width 221 height 21
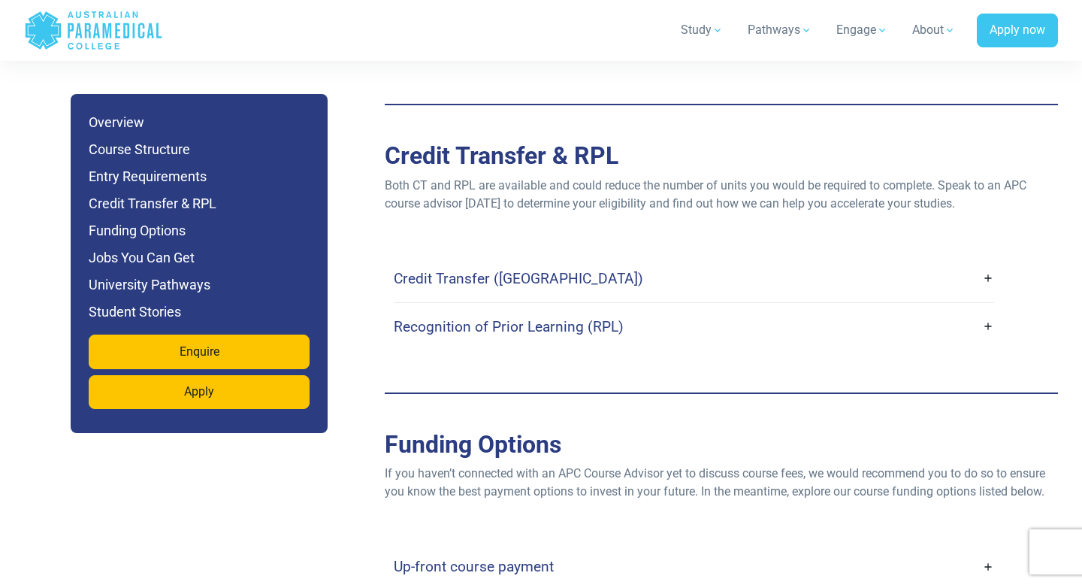
scroll to position [4343, 0]
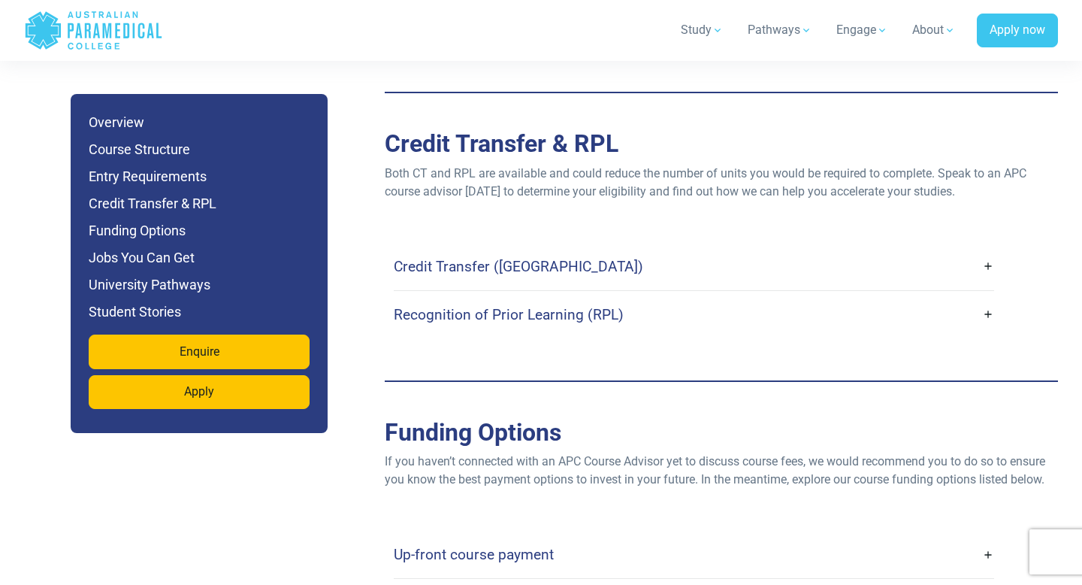
click at [446, 306] on h4 "Recognition of Prior Learning (RPL)" at bounding box center [509, 314] width 230 height 17
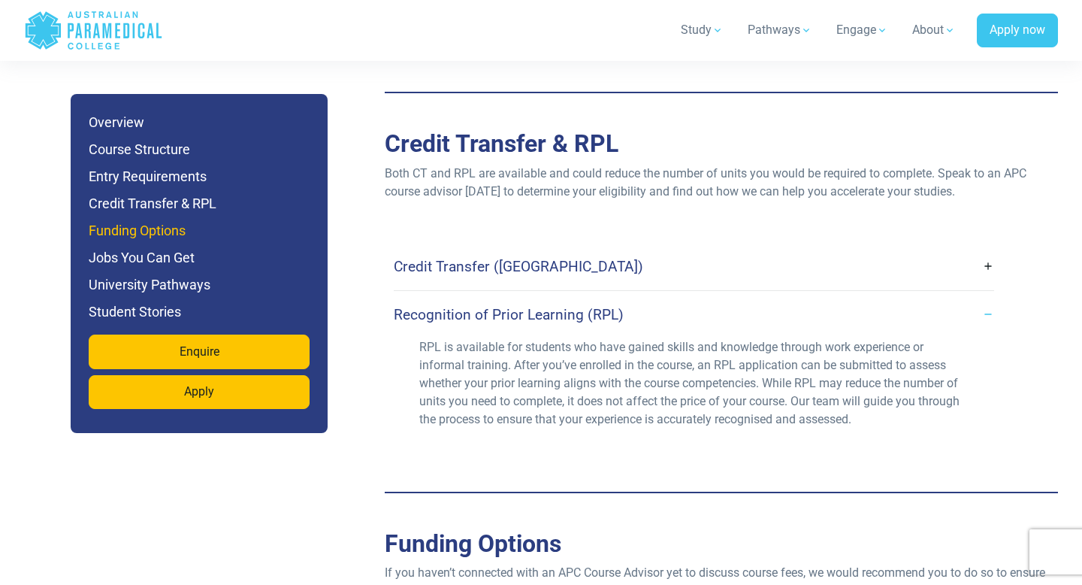
click at [174, 231] on h6 "Funding Options" at bounding box center [199, 230] width 221 height 21
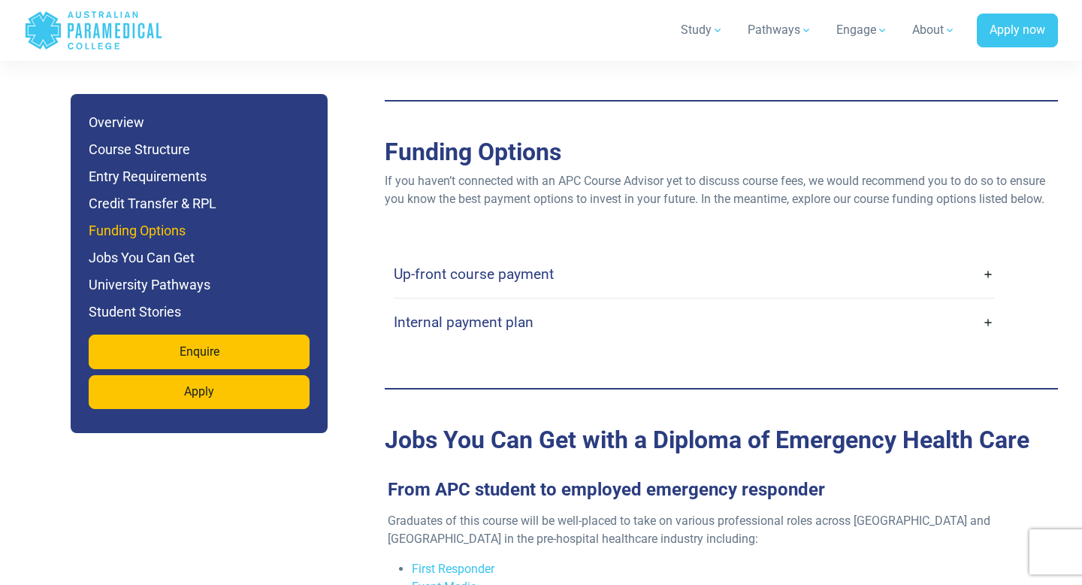
scroll to position [4742, 0]
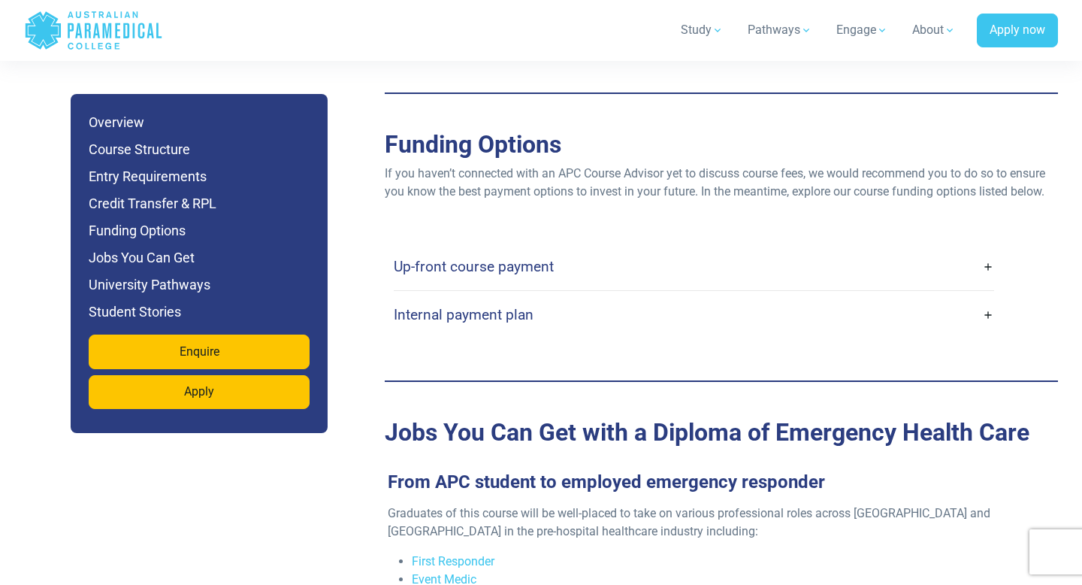
click at [531, 258] on h4 "Up-front course payment" at bounding box center [474, 266] width 160 height 17
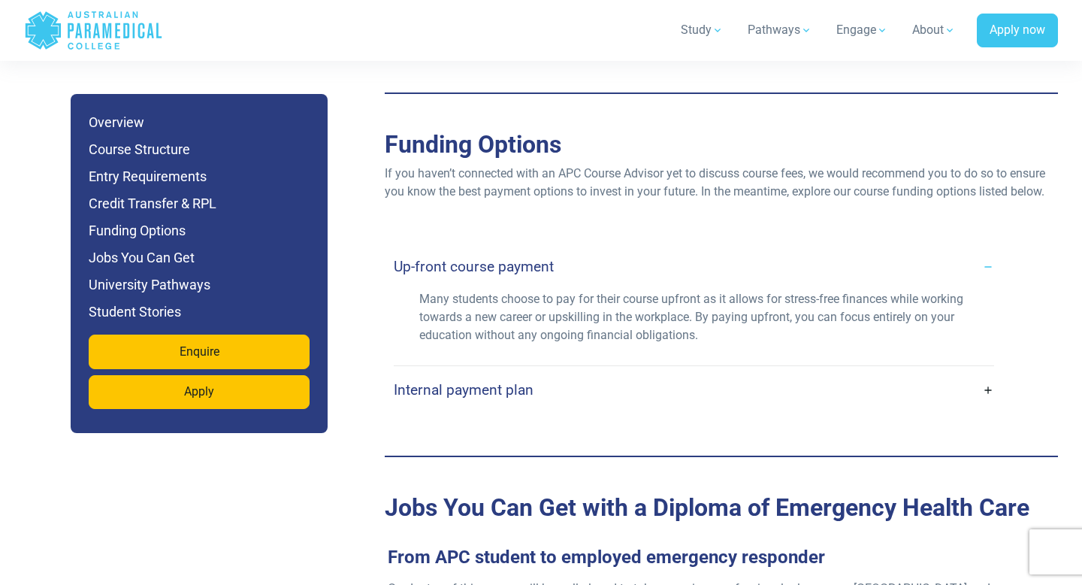
click at [530, 258] on h4 "Up-front course payment" at bounding box center [474, 266] width 160 height 17
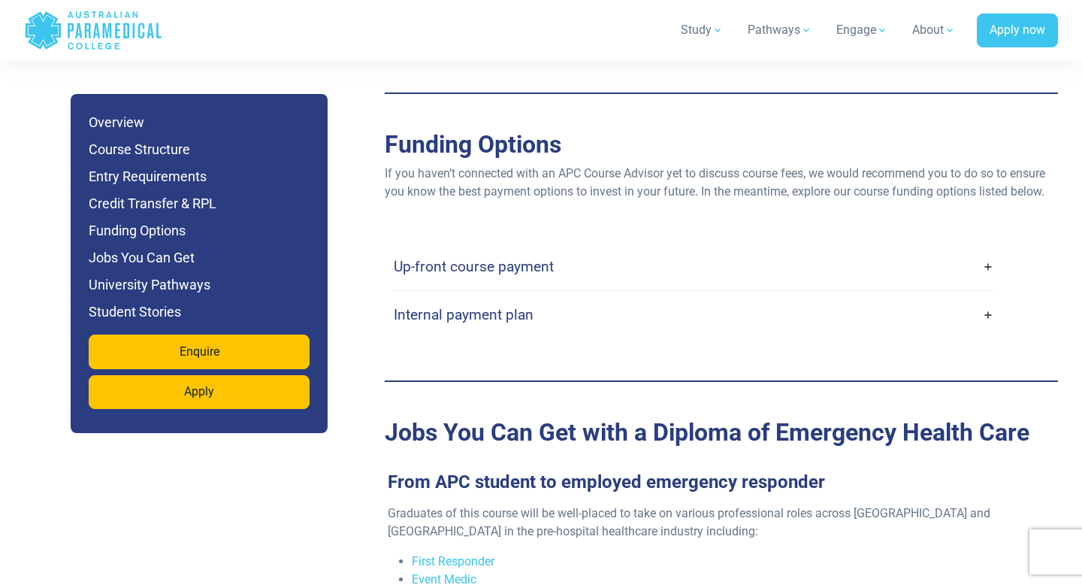
click at [522, 306] on h4 "Internal payment plan" at bounding box center [464, 314] width 140 height 17
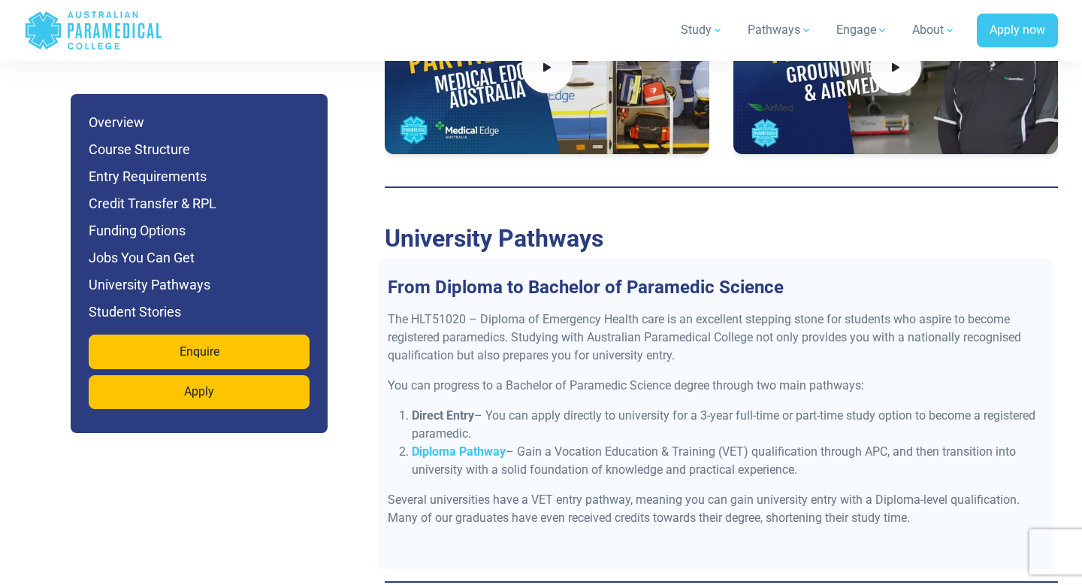
scroll to position [6206, 0]
click at [457, 445] on strong "Diploma Pathway" at bounding box center [459, 452] width 94 height 14
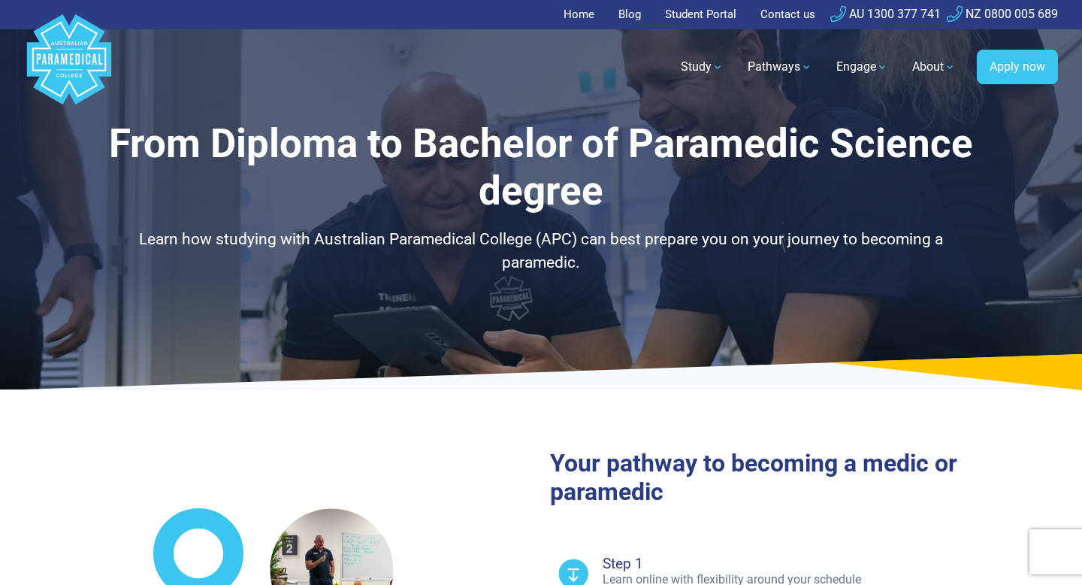
select select "**********"
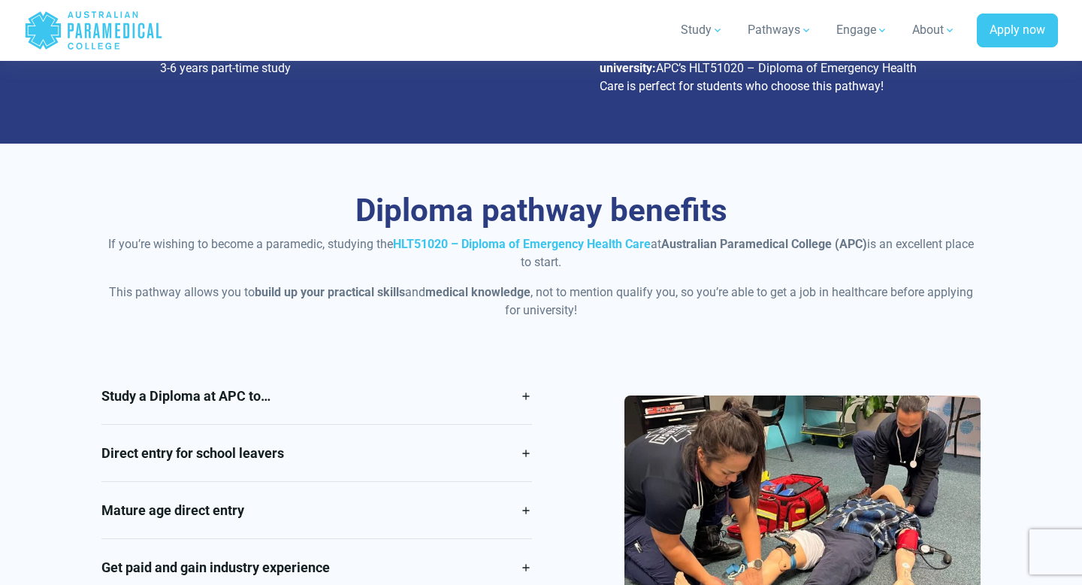
scroll to position [1092, 0]
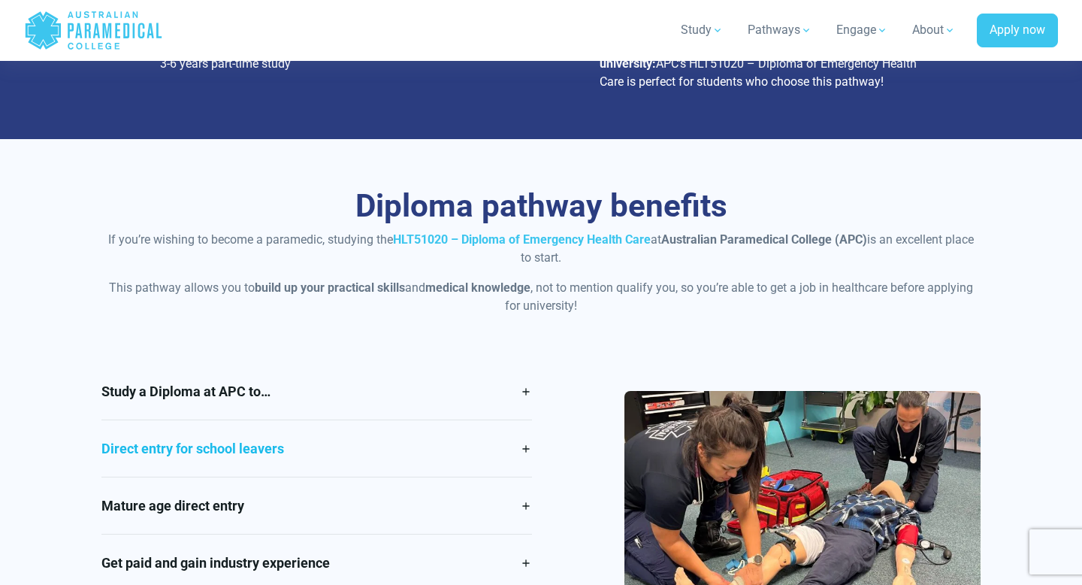
click at [376, 437] on link "Direct entry for school leavers" at bounding box center [316, 448] width 431 height 56
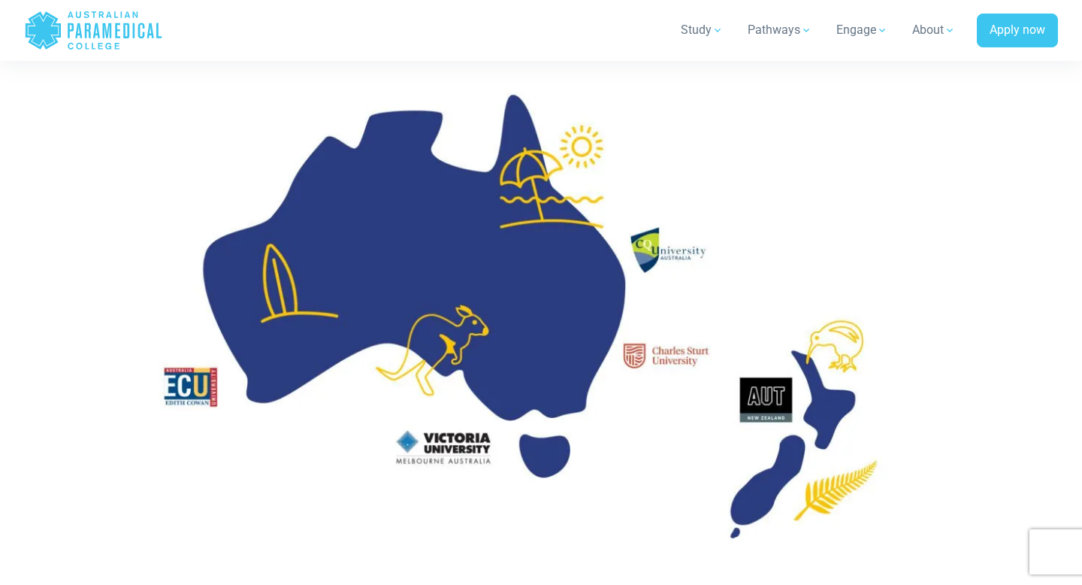
scroll to position [2231, 0]
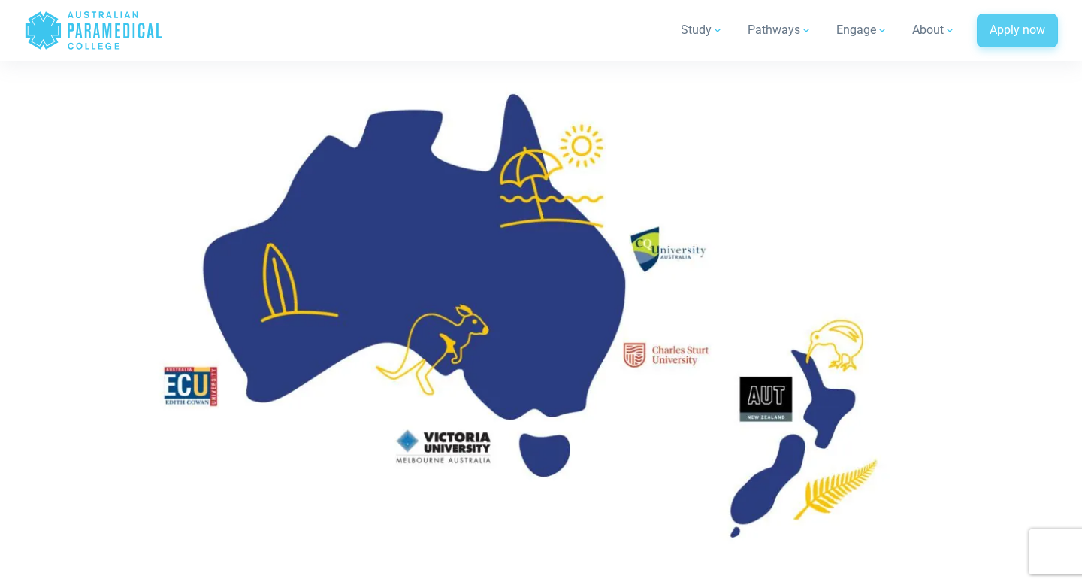
click at [1035, 29] on link "Apply now" at bounding box center [1017, 31] width 81 height 35
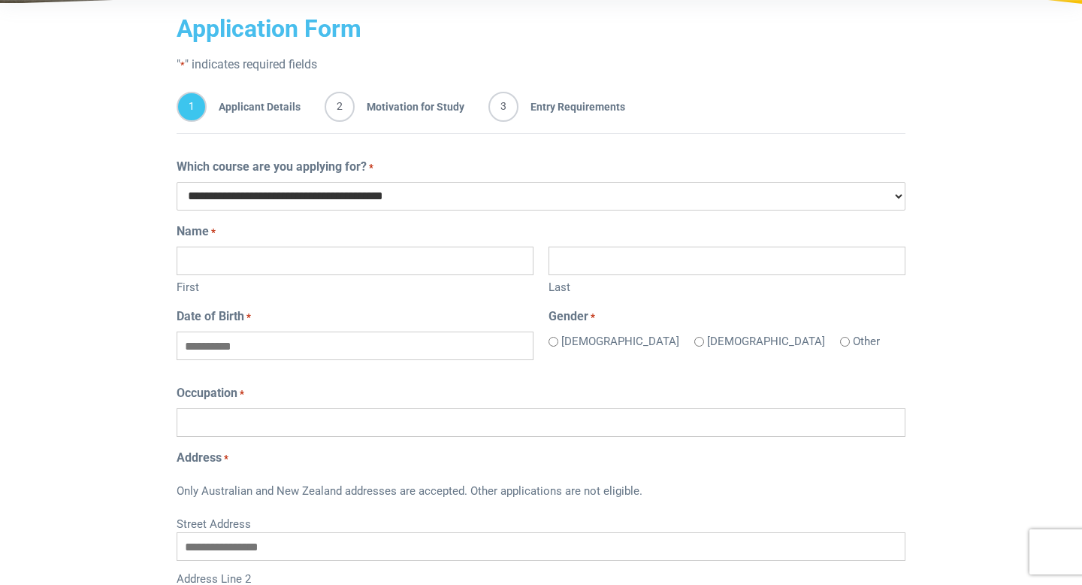
scroll to position [256, 0]
click at [422, 263] on input "First" at bounding box center [355, 259] width 357 height 29
type input "****"
type input "******"
type input "**********"
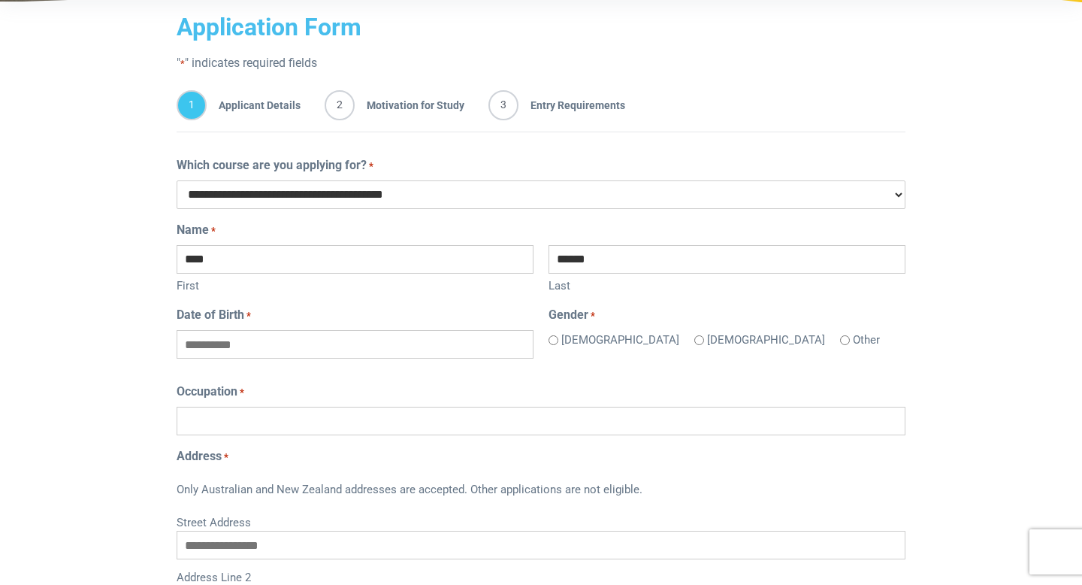
type input "**********"
click at [569, 343] on label "[DEMOGRAPHIC_DATA]" at bounding box center [620, 339] width 118 height 17
click at [454, 348] on input "Date of Birth *" at bounding box center [355, 344] width 357 height 29
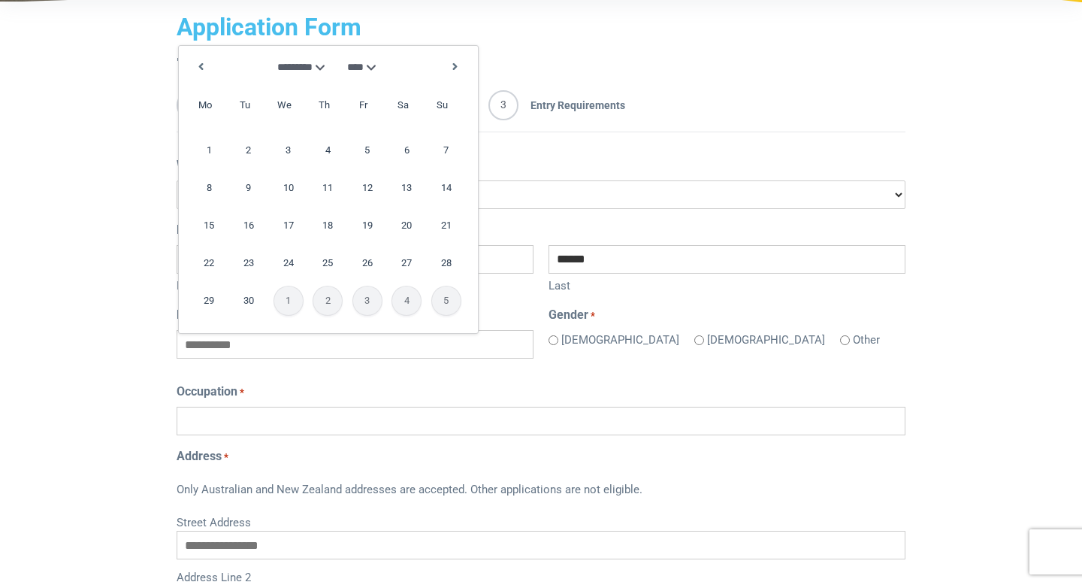
click at [358, 63] on select "**** **** **** **** **** **** **** **** **** **** **** **** **** **** **** ****…" at bounding box center [363, 67] width 33 height 16
click at [295, 62] on select "******* ******** ***** ***** *** **** **** ****** ********* ******* ******** **…" at bounding box center [303, 67] width 52 height 16
click at [293, 225] on link "16" at bounding box center [288, 225] width 30 height 30
type input "**********"
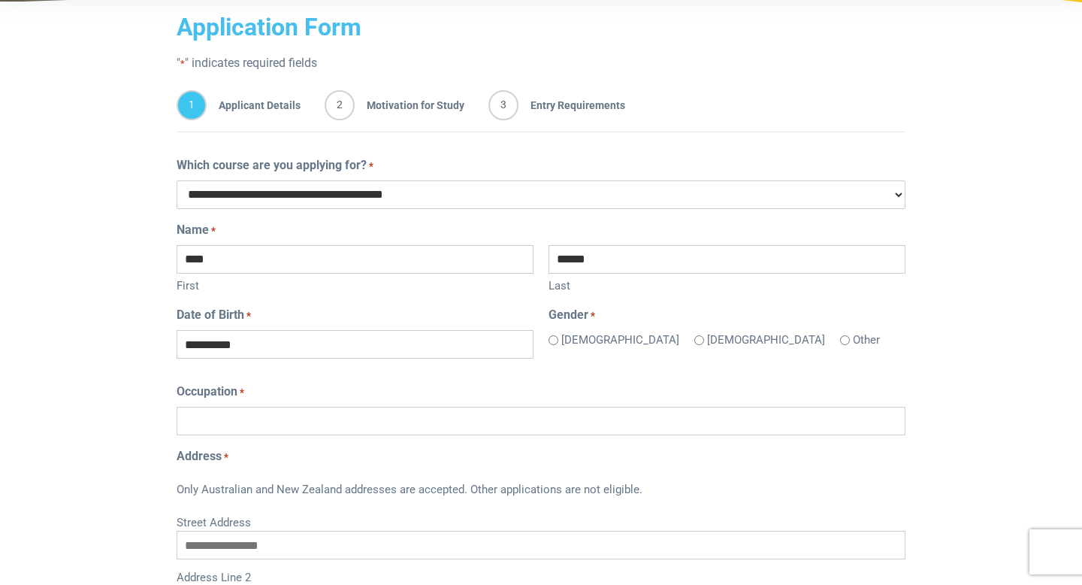
click at [340, 410] on input "Occupation *" at bounding box center [541, 420] width 729 height 29
type input "**********"
click at [298, 553] on input "Street Address" at bounding box center [541, 544] width 729 height 29
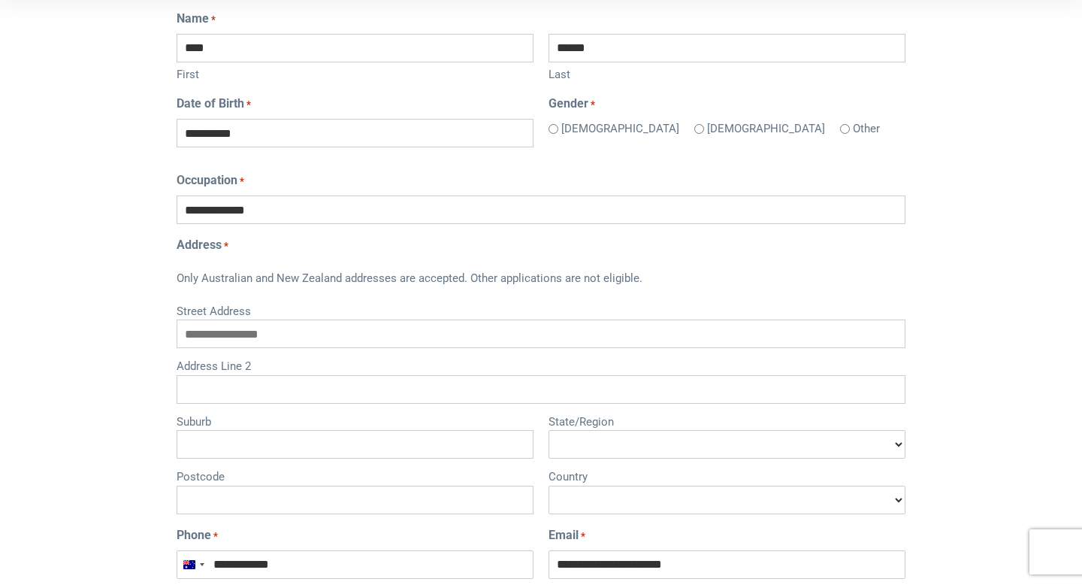
scroll to position [473, 0]
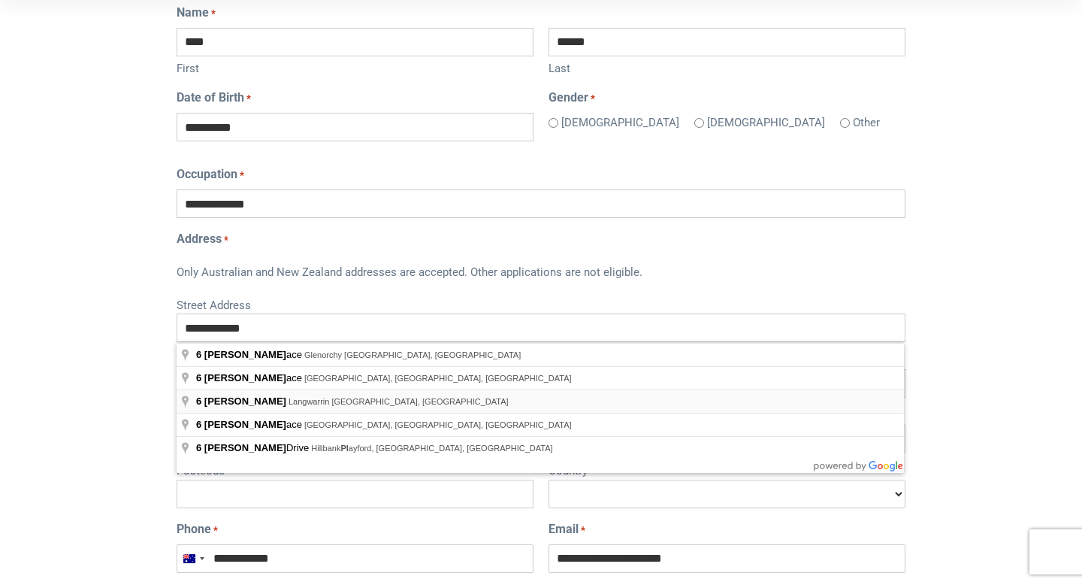
type input "**********"
type input "****"
select select "*********"
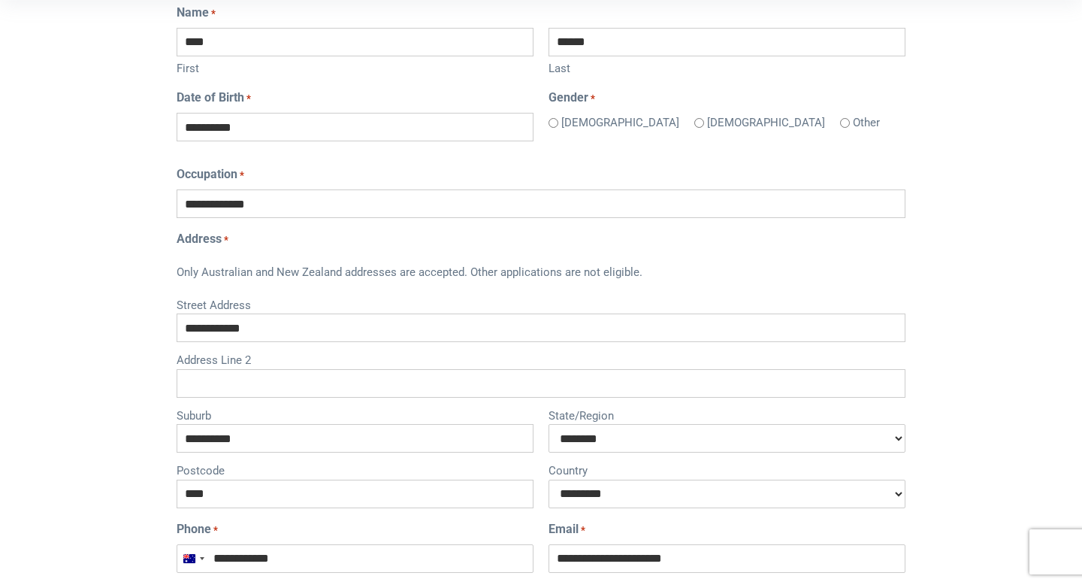
select select "********"
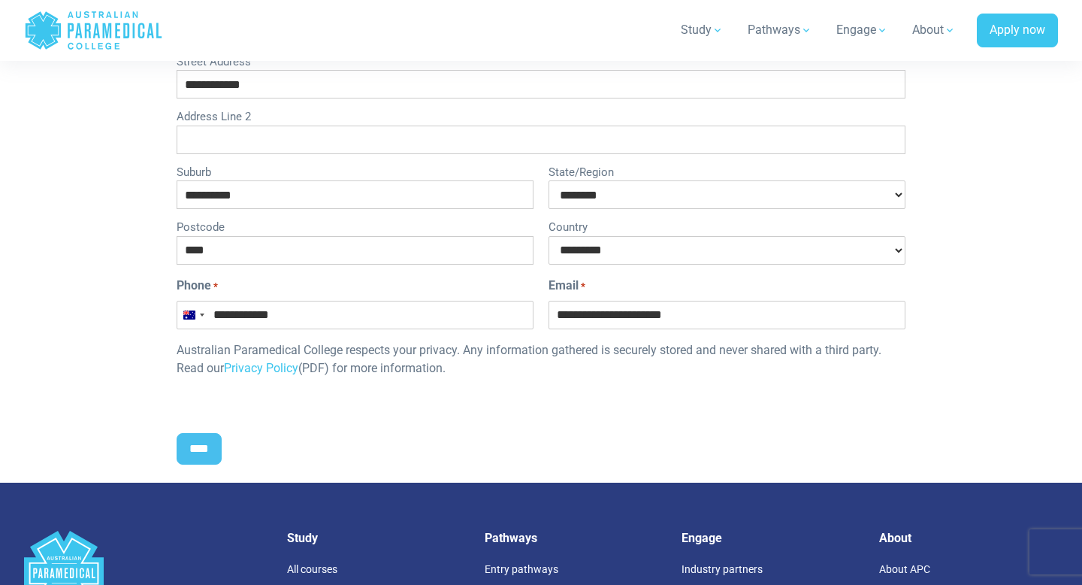
scroll to position [733, 0]
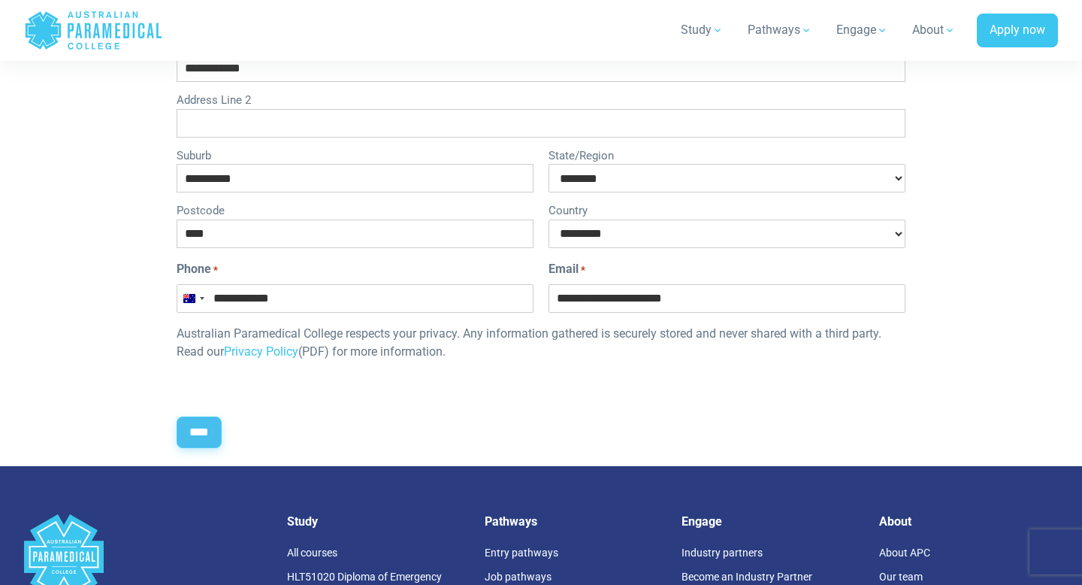
click at [200, 418] on input "****" at bounding box center [199, 432] width 45 height 32
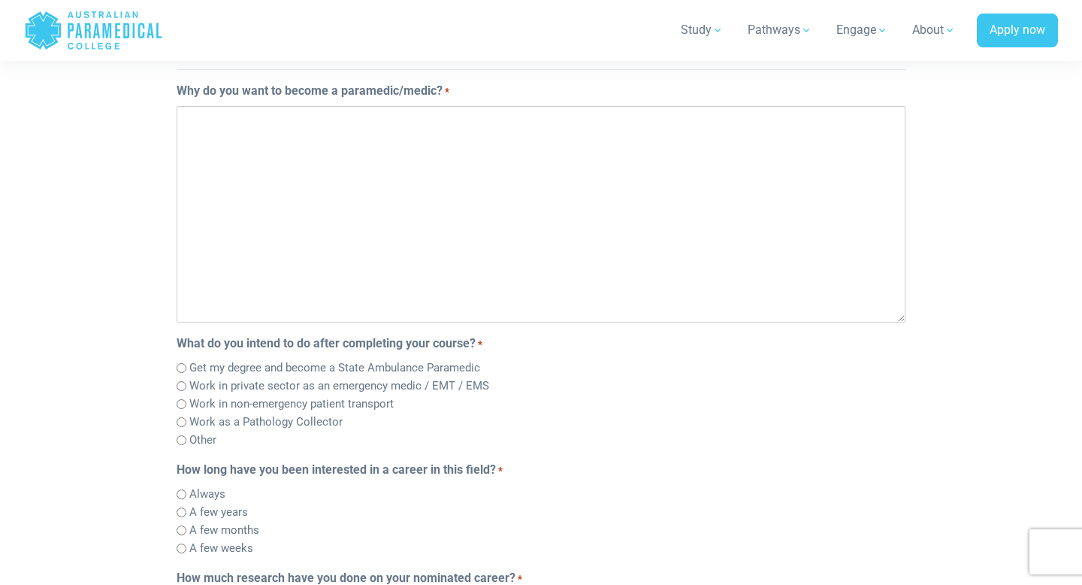
scroll to position [329, 0]
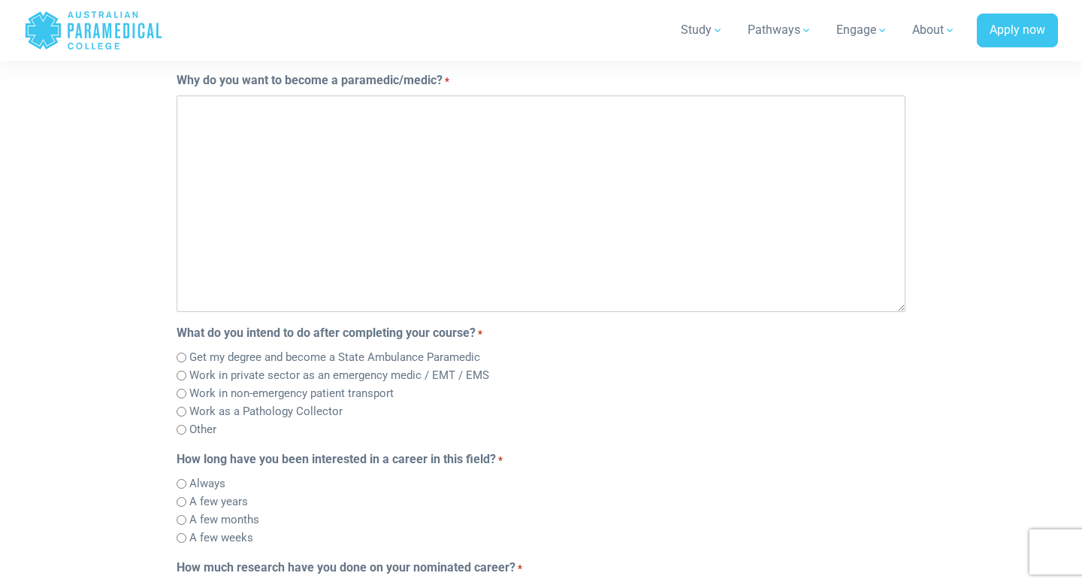
click at [309, 355] on label "Get my degree and become a State Ambulance Paramedic" at bounding box center [334, 357] width 291 height 17
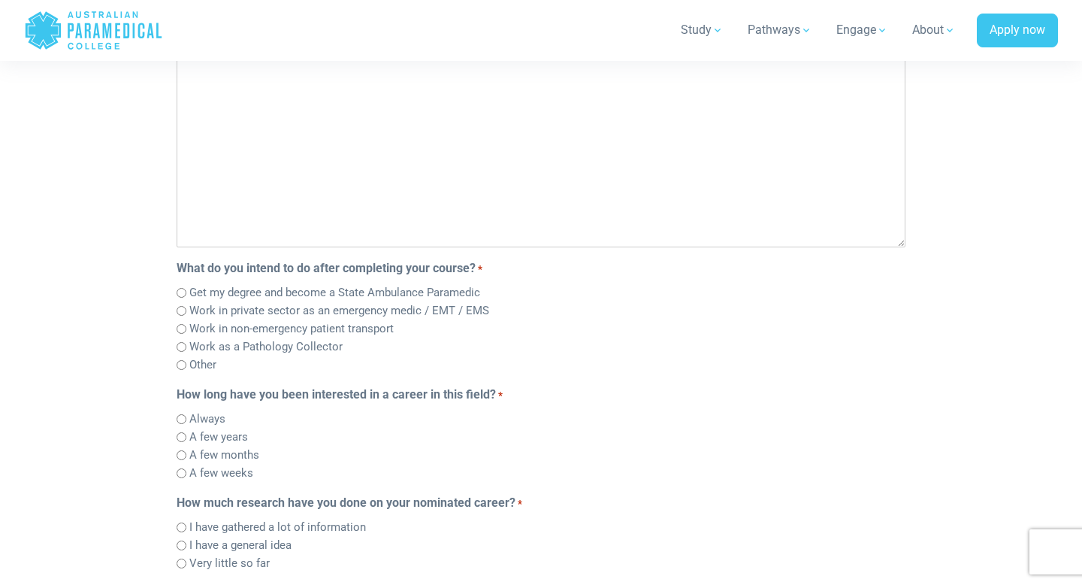
scroll to position [424, 0]
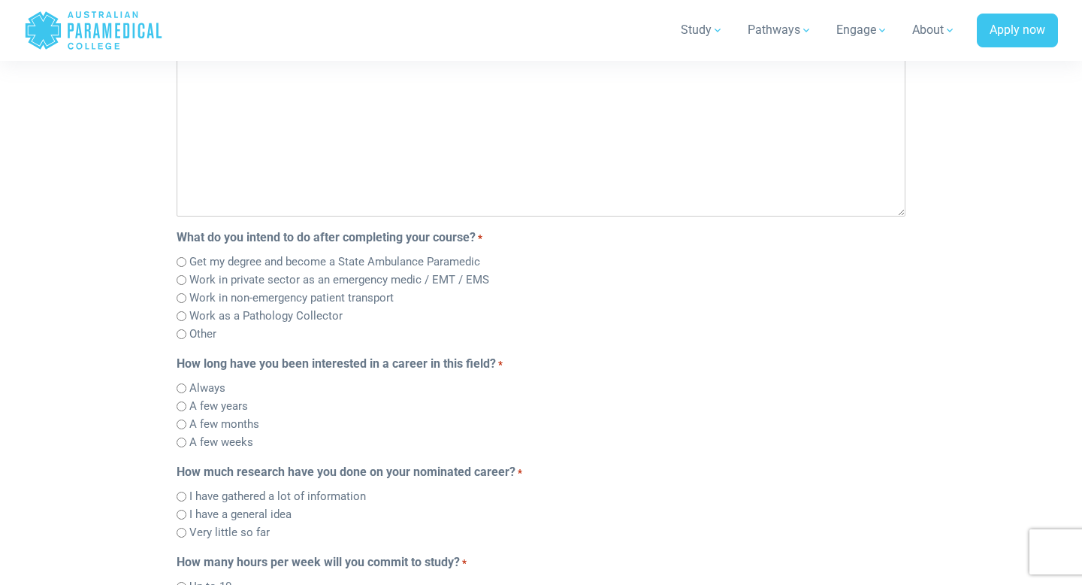
click at [206, 406] on label "A few years" at bounding box center [218, 405] width 59 height 17
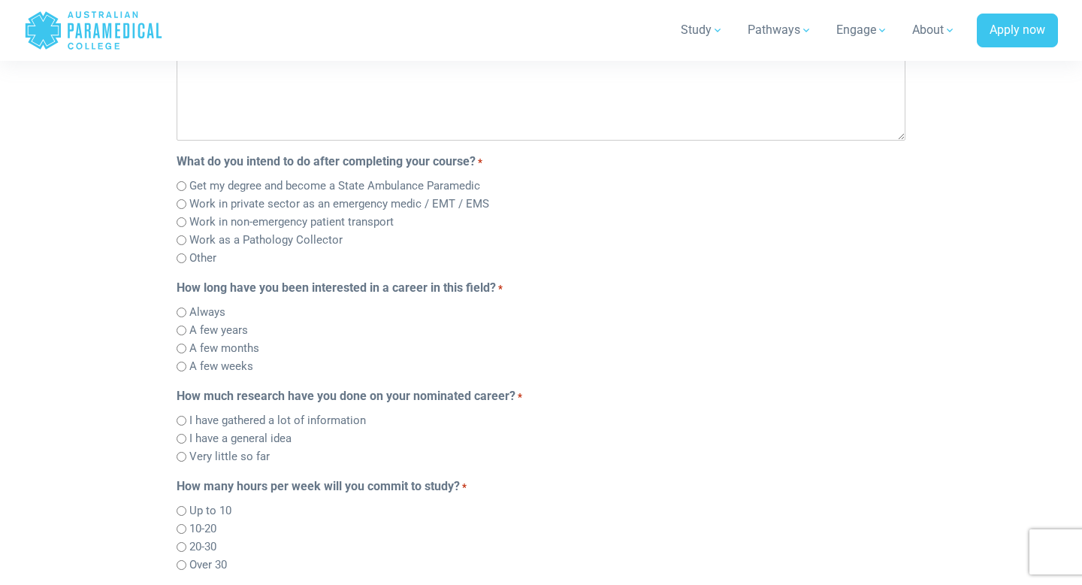
scroll to position [506, 0]
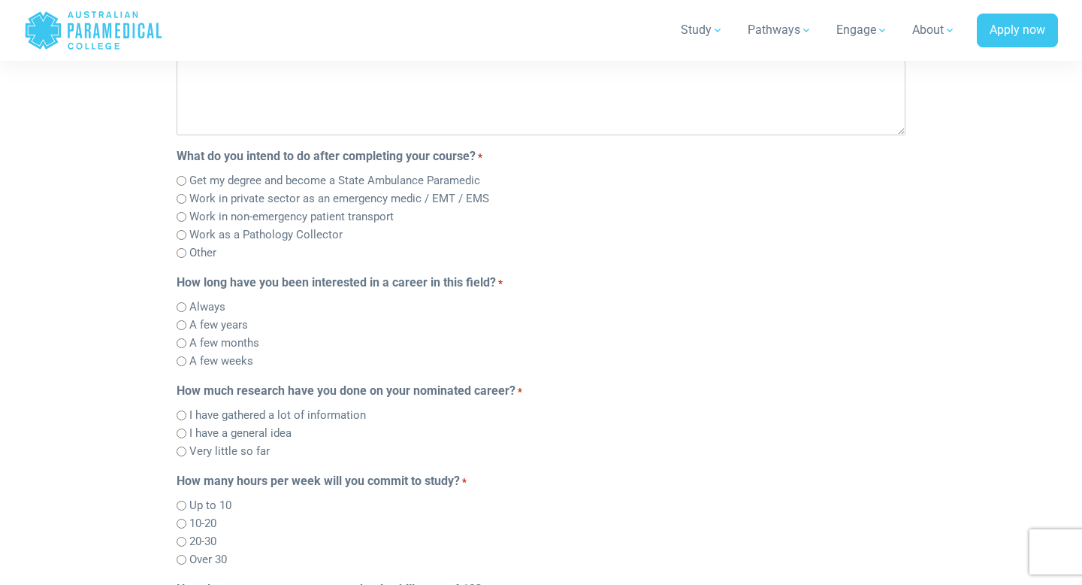
click at [192, 421] on label "I have gathered a lot of information" at bounding box center [277, 414] width 177 height 17
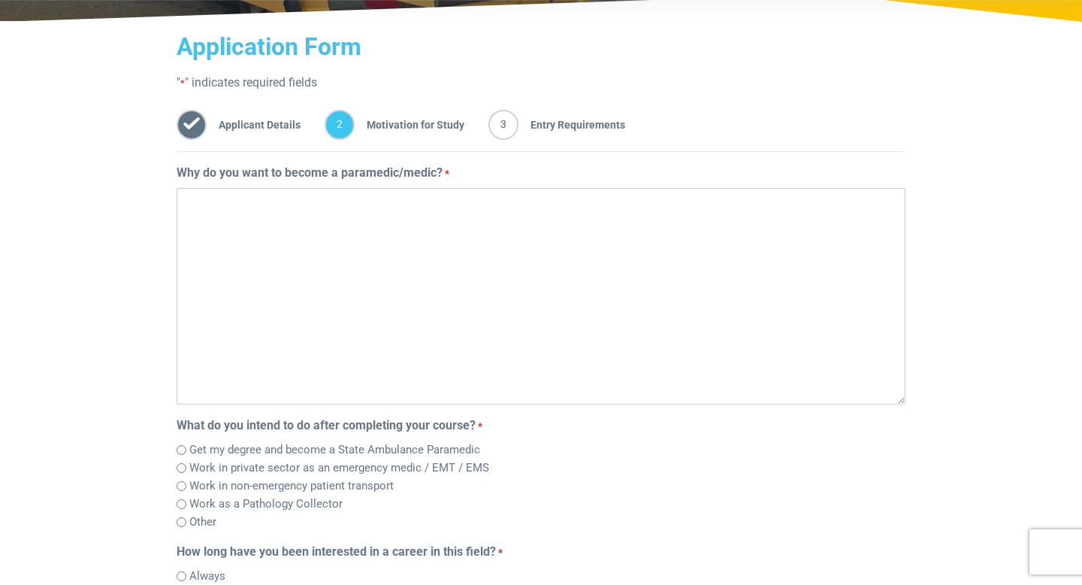
scroll to position [234, 0]
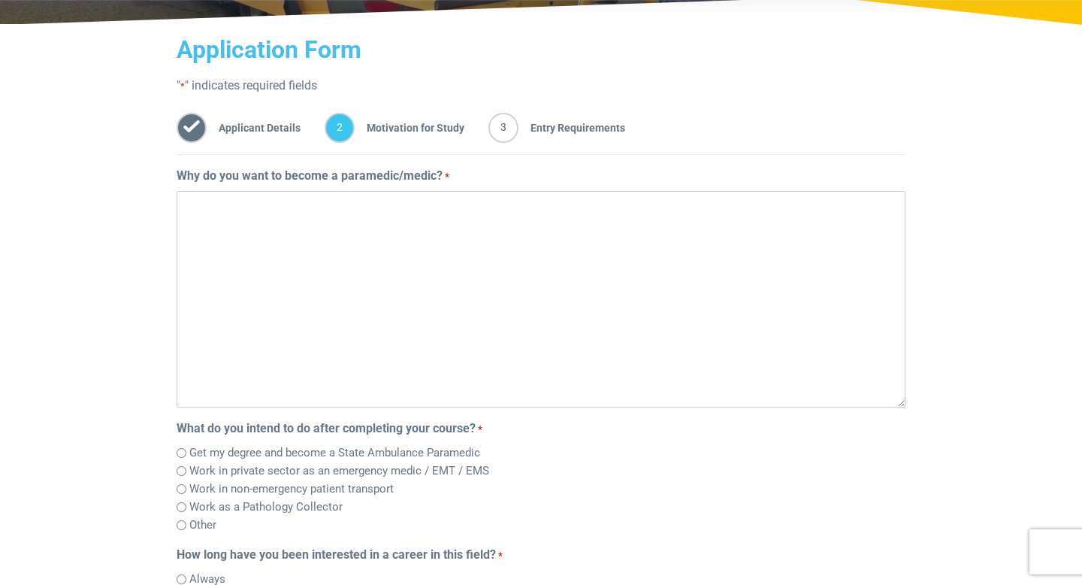
click at [328, 228] on textarea "Why do you want to become a paramedic/medic? *" at bounding box center [541, 299] width 729 height 216
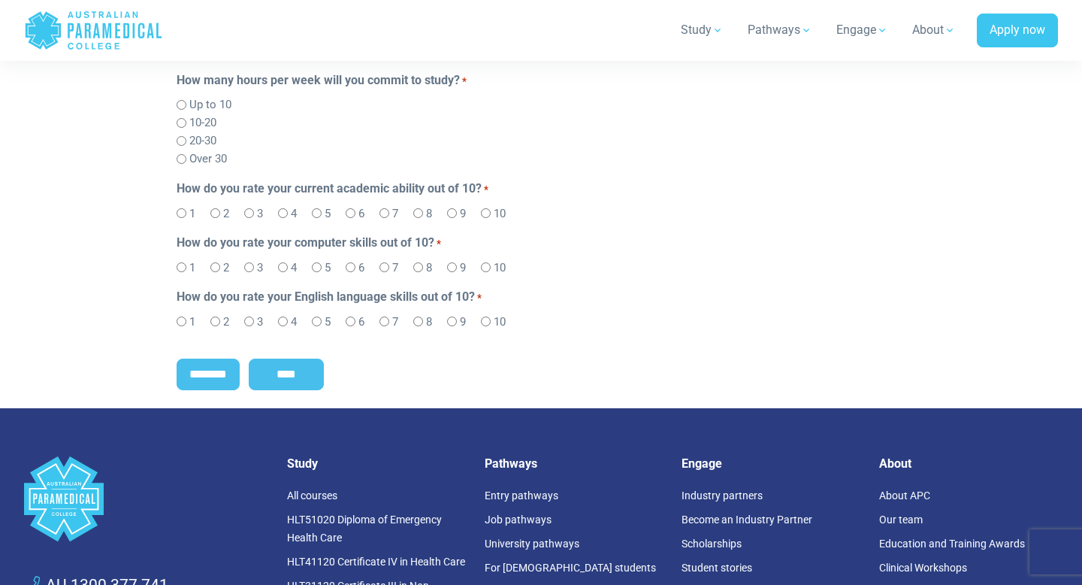
scroll to position [753, 0]
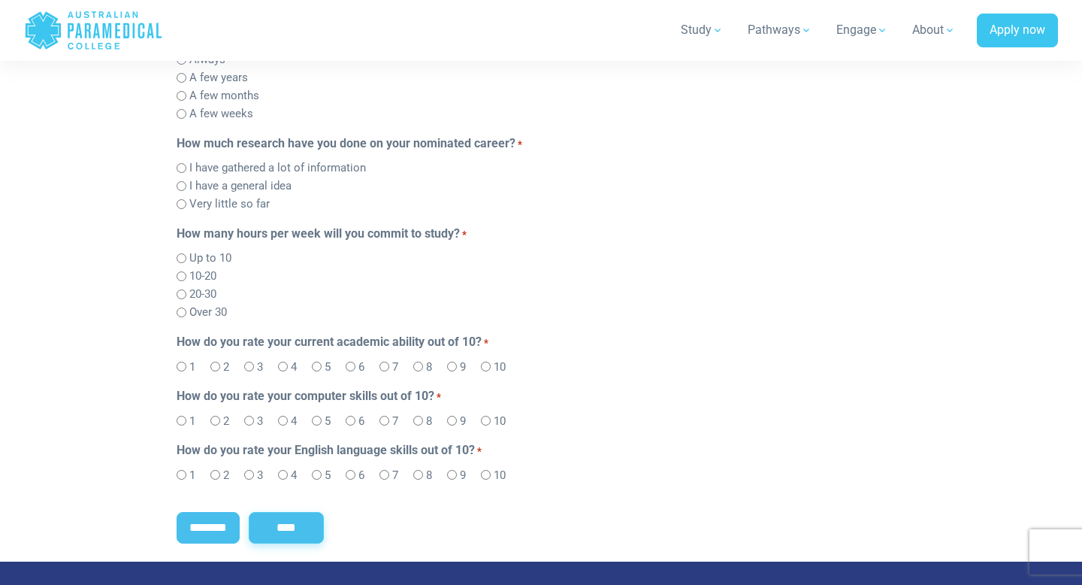
type textarea "**********"
click at [315, 521] on input "****" at bounding box center [286, 528] width 75 height 32
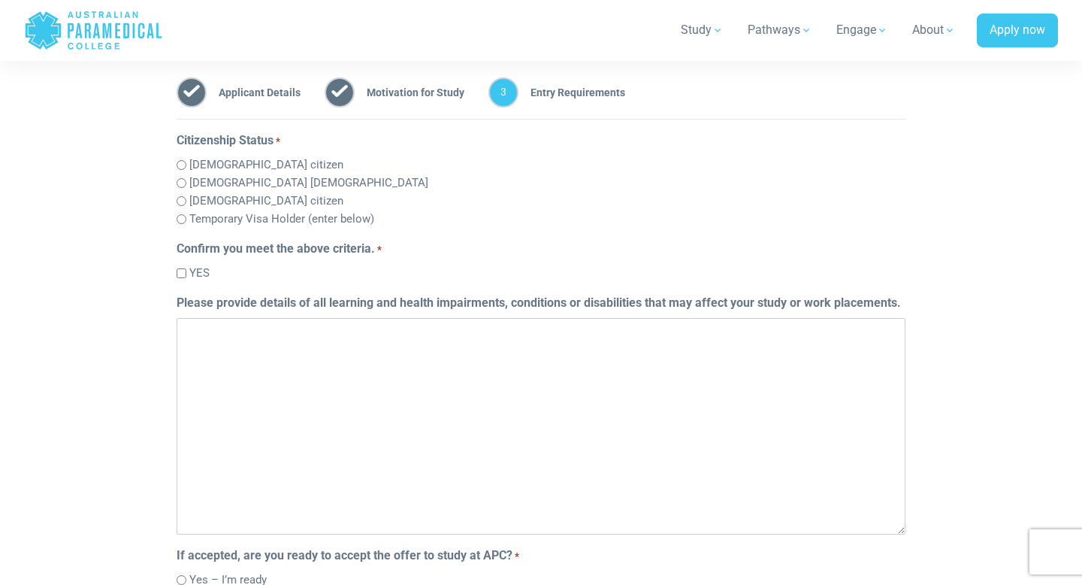
click at [216, 158] on label "[DEMOGRAPHIC_DATA] citizen" at bounding box center [266, 164] width 154 height 17
click at [188, 277] on div "YES" at bounding box center [541, 273] width 729 height 18
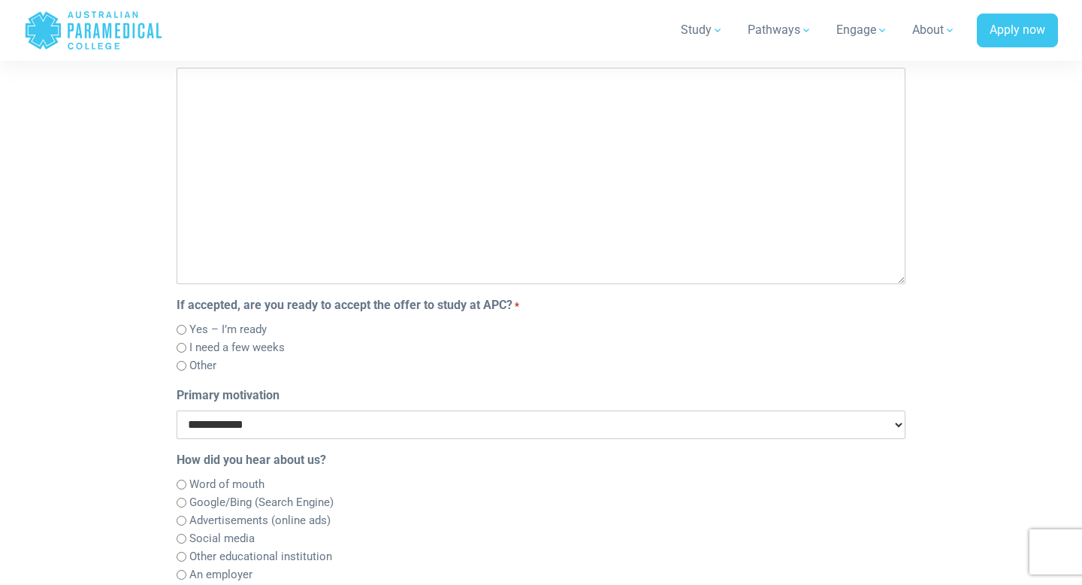
scroll to position [518, 0]
click at [208, 331] on label "Yes – I’m ready" at bounding box center [227, 330] width 77 height 17
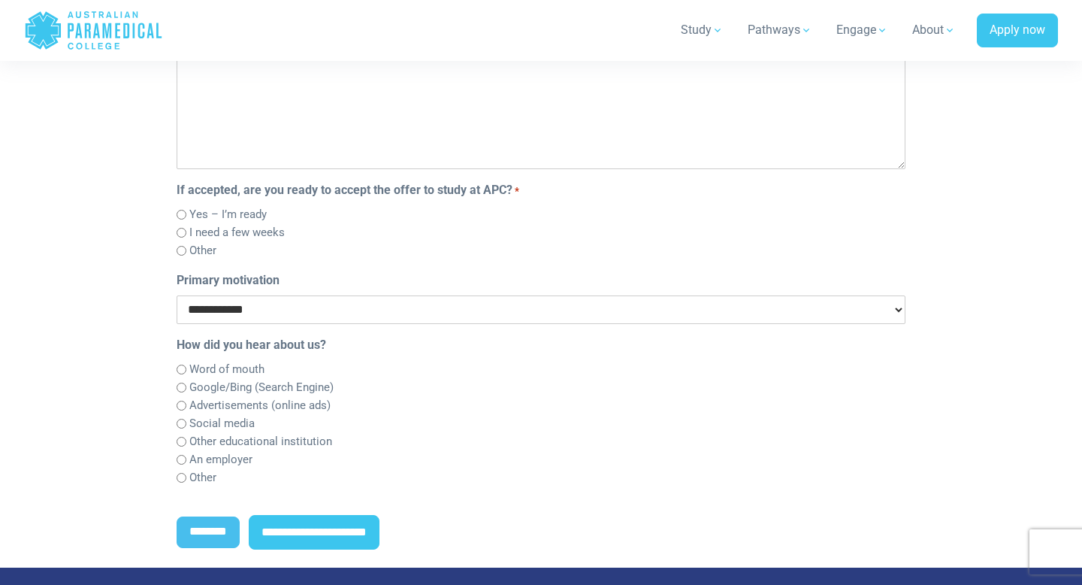
scroll to position [633, 0]
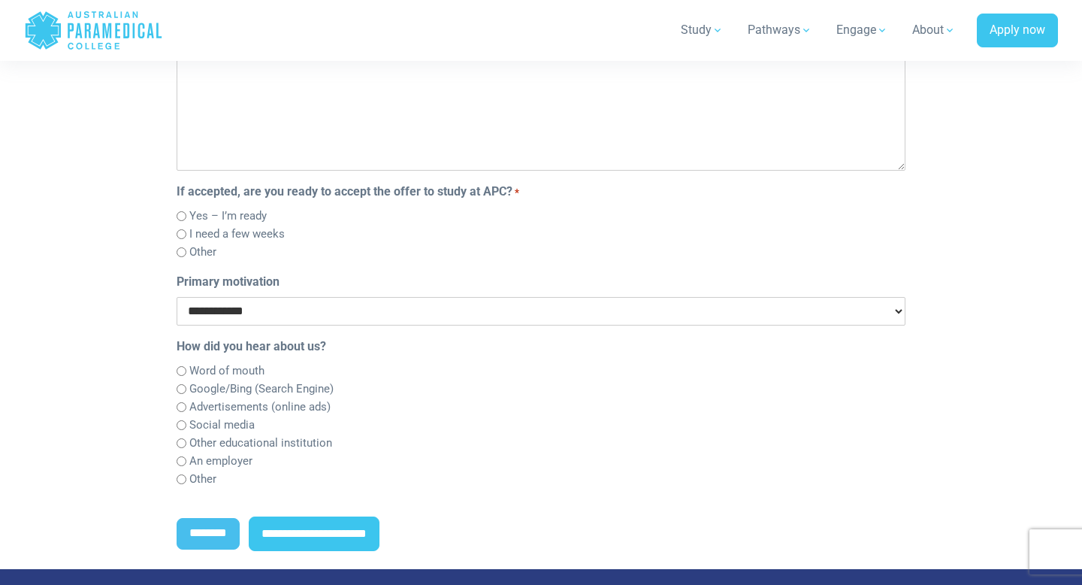
click at [186, 370] on div "Word of mouth" at bounding box center [541, 370] width 729 height 18
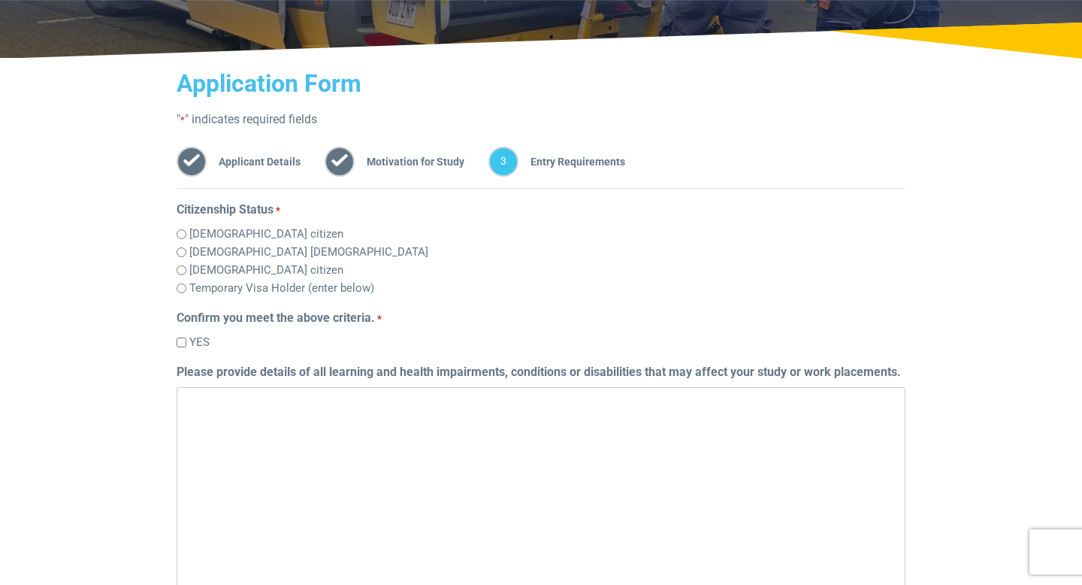
scroll to position [189, 0]
